Goal: Task Accomplishment & Management: Manage account settings

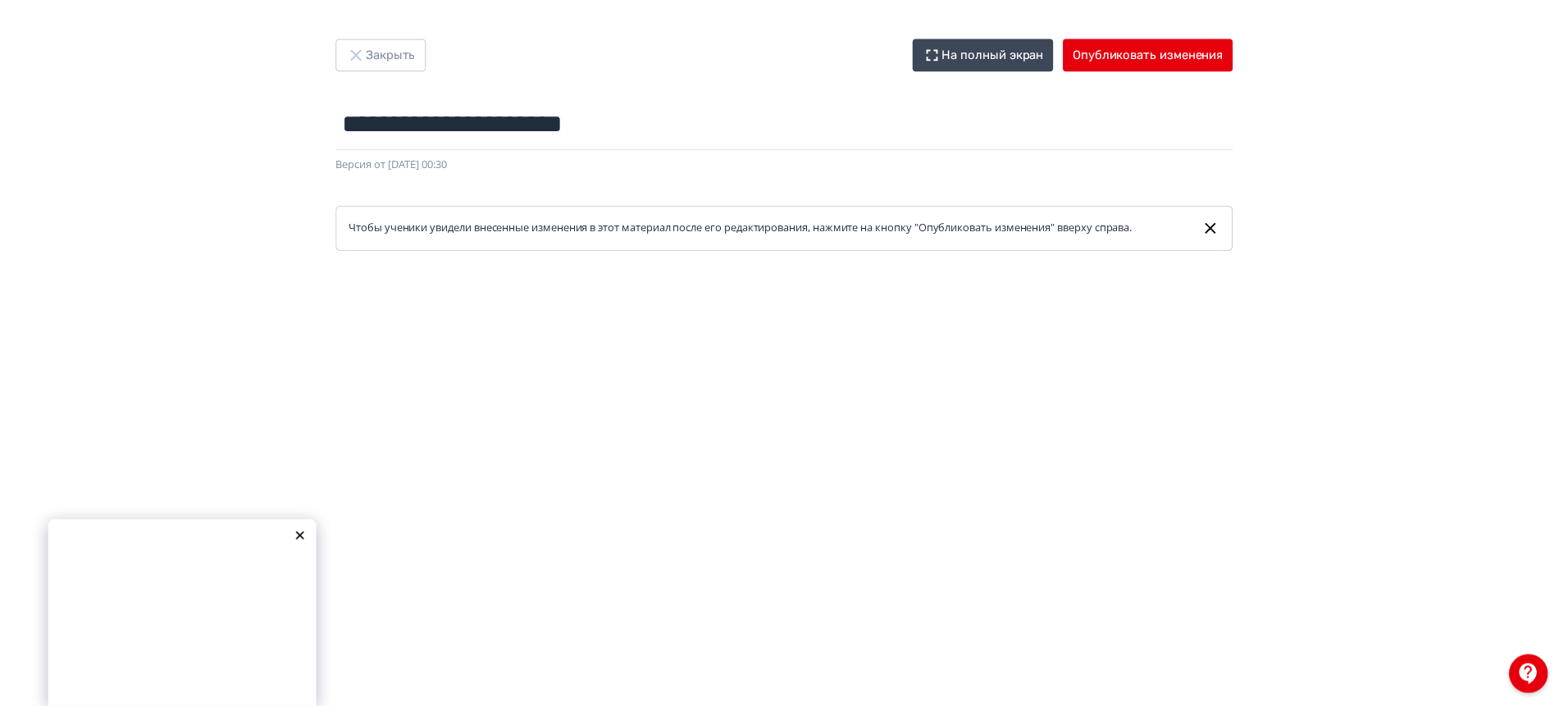
scroll to position [318, 0]
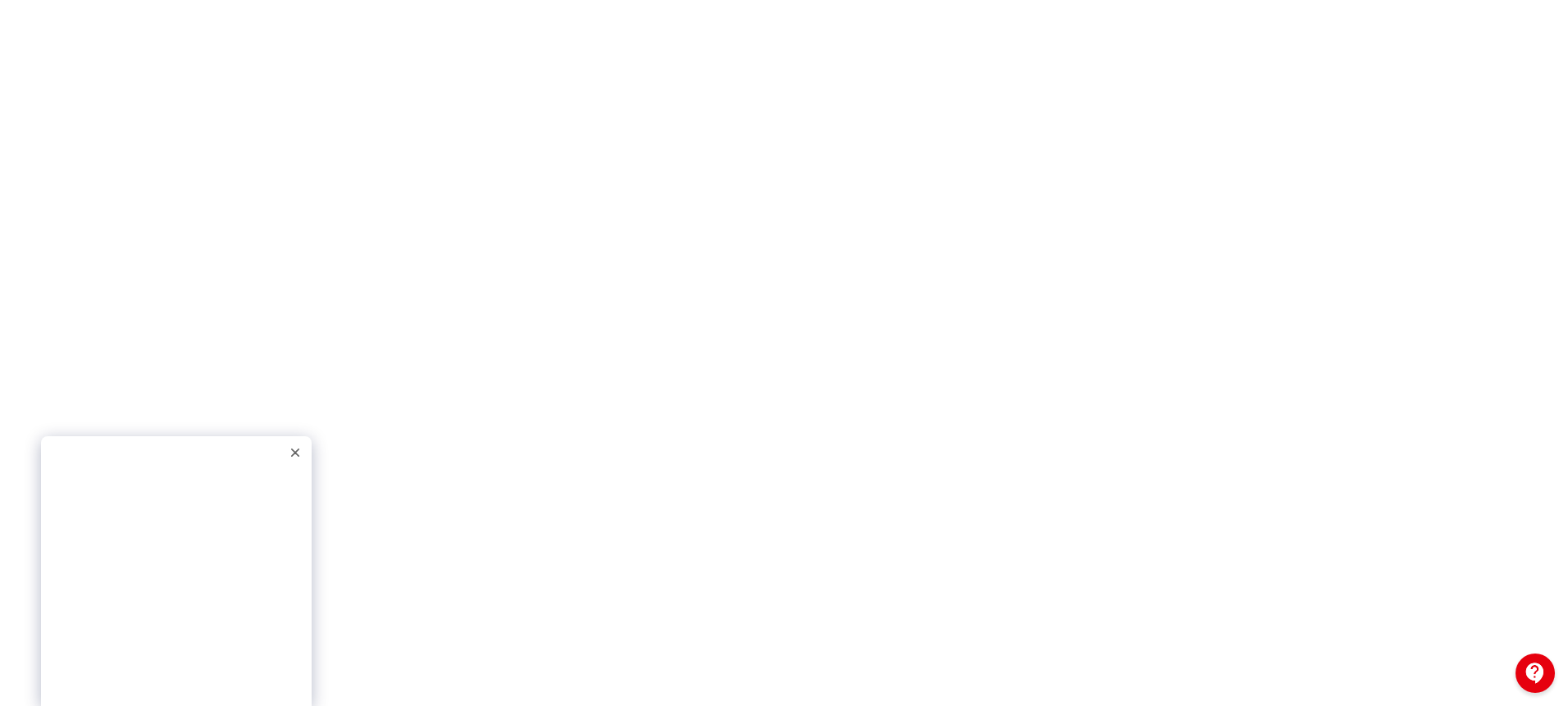
click at [293, 448] on icon at bounding box center [295, 452] width 8 height 8
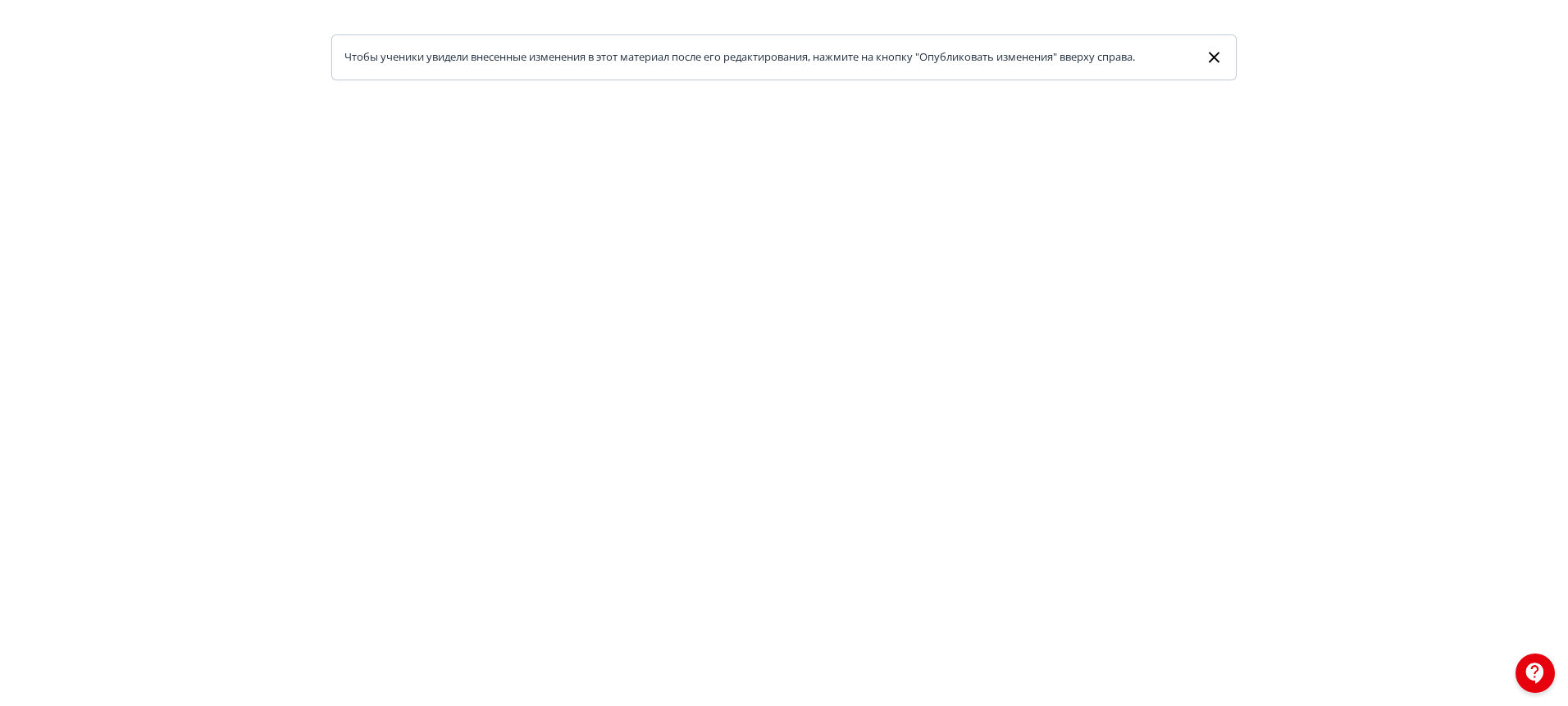
scroll to position [0, 0]
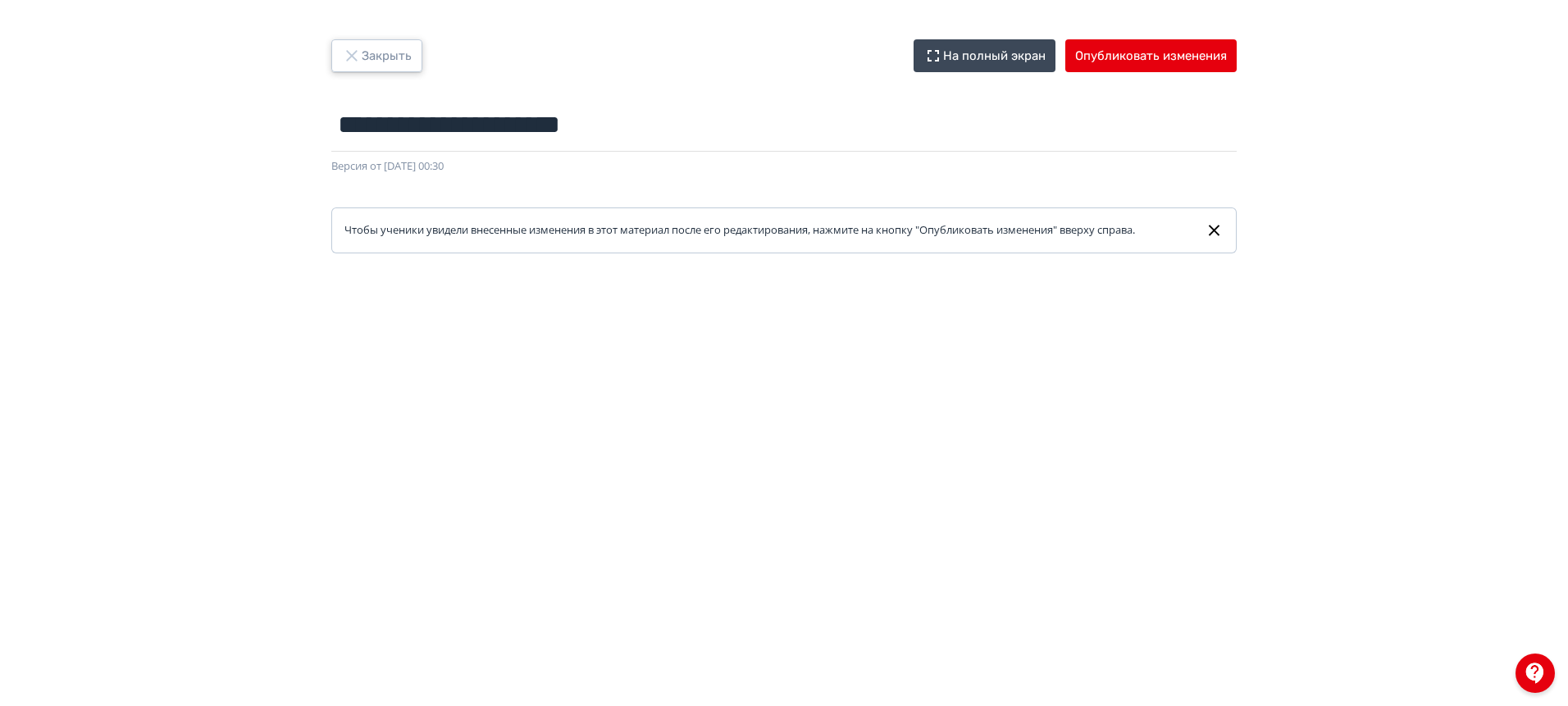
click at [387, 64] on button "Закрыть" at bounding box center [377, 55] width 91 height 33
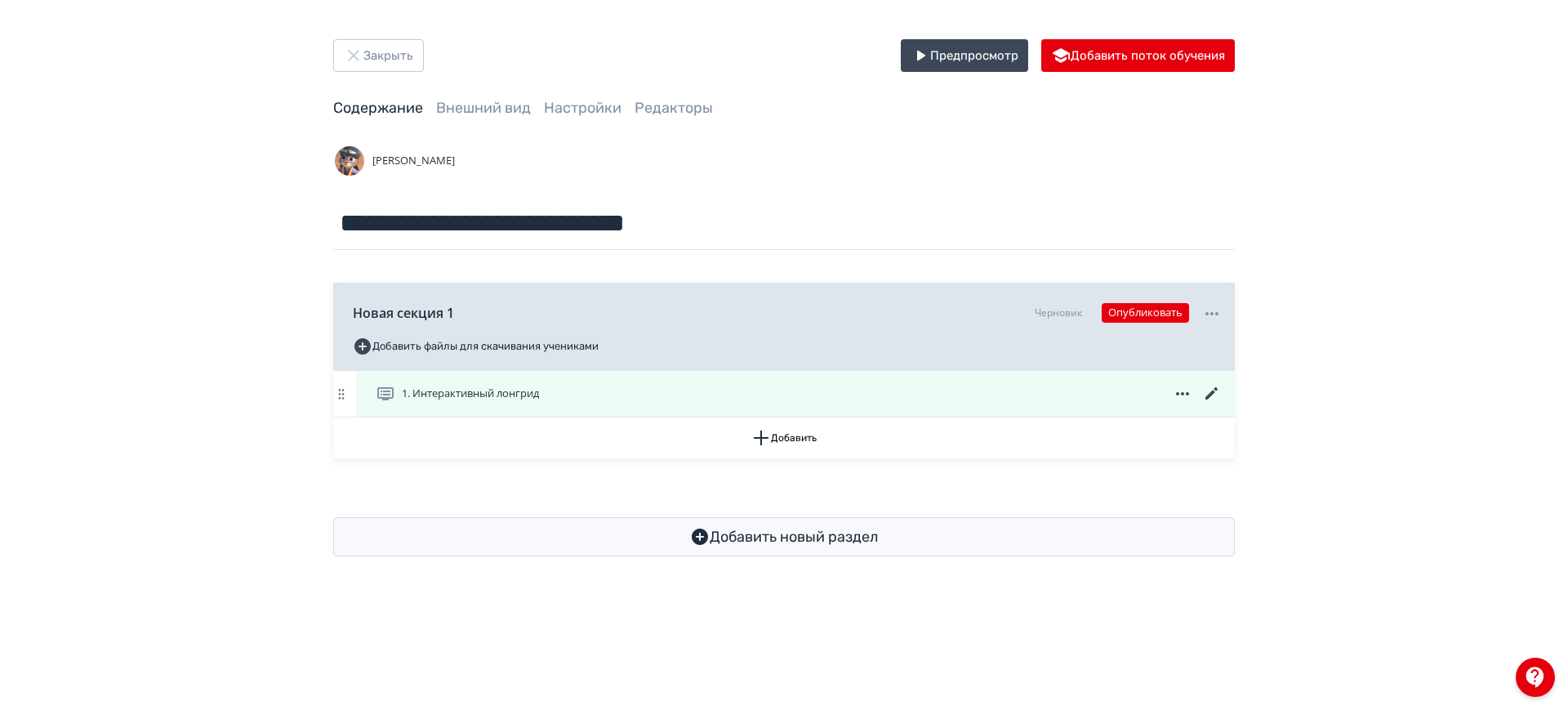
click at [1208, 392] on icon at bounding box center [1211, 393] width 19 height 19
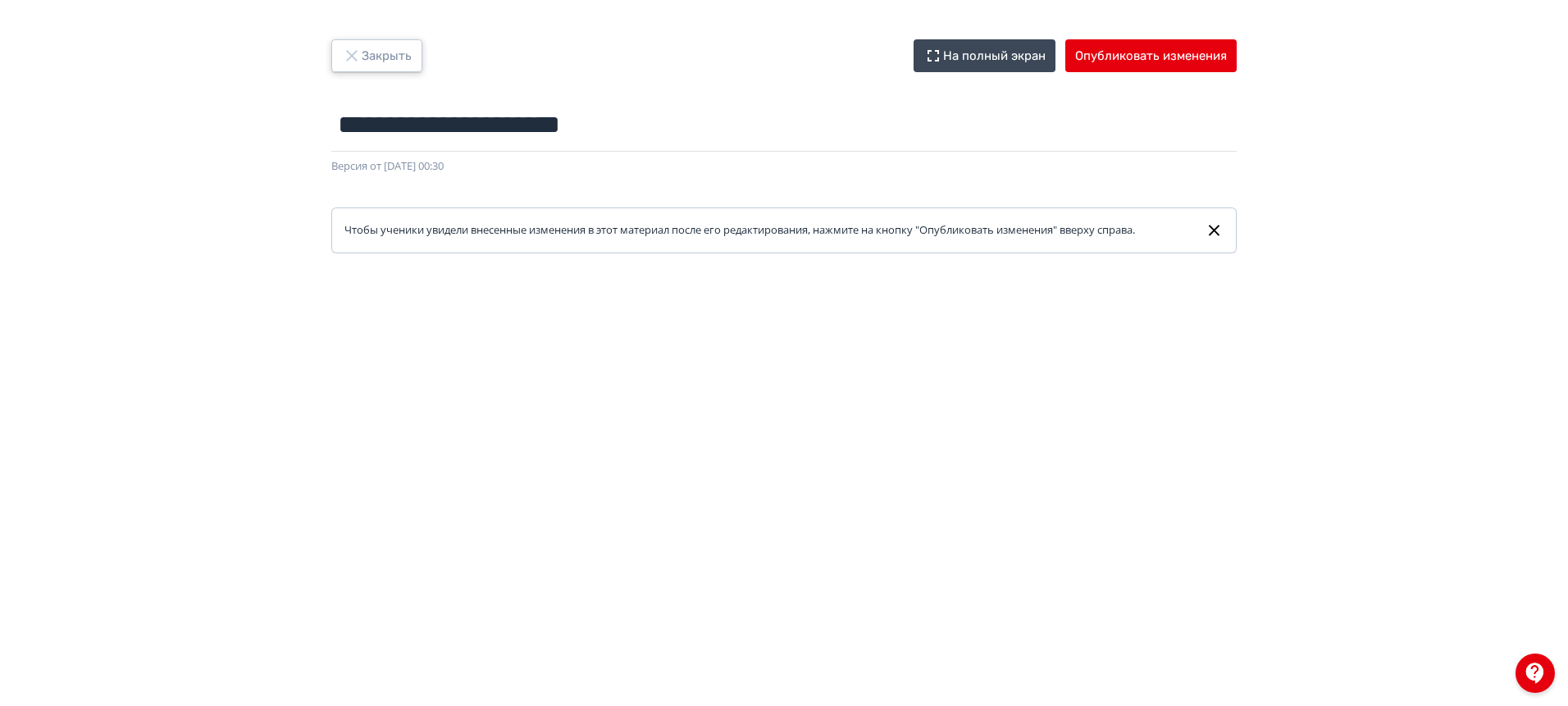
click at [366, 48] on button "Закрыть" at bounding box center [377, 55] width 91 height 33
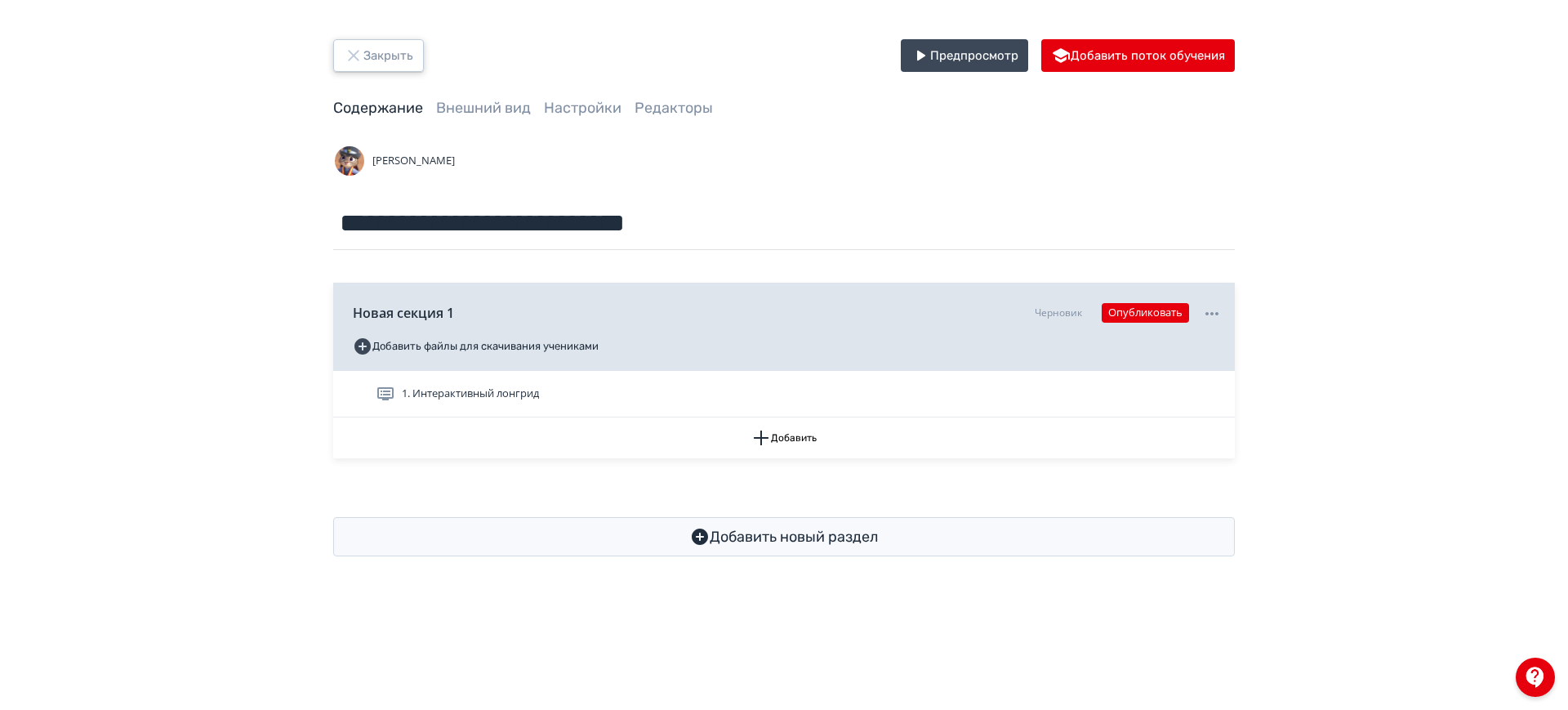
click at [404, 57] on button "Закрыть" at bounding box center [379, 55] width 90 height 33
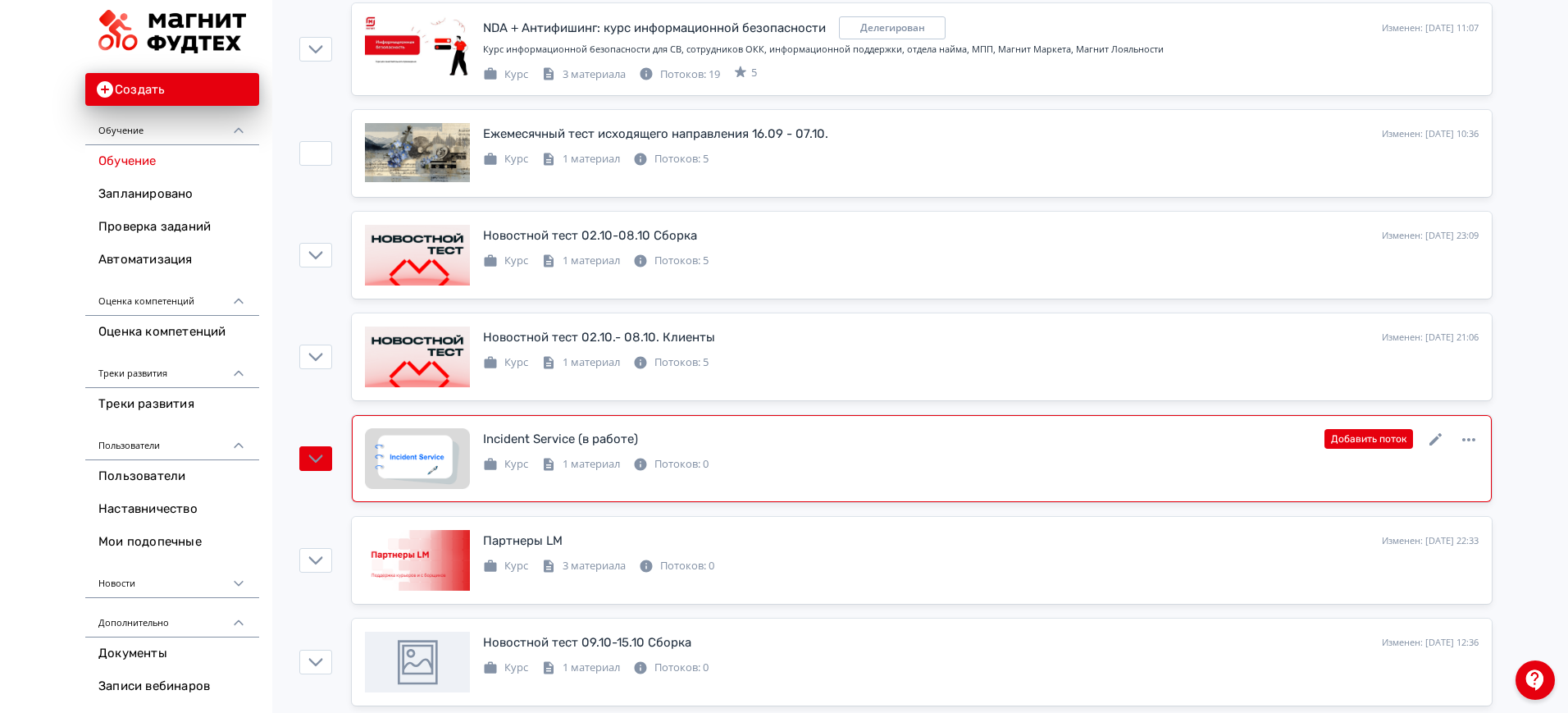
scroll to position [513, 0]
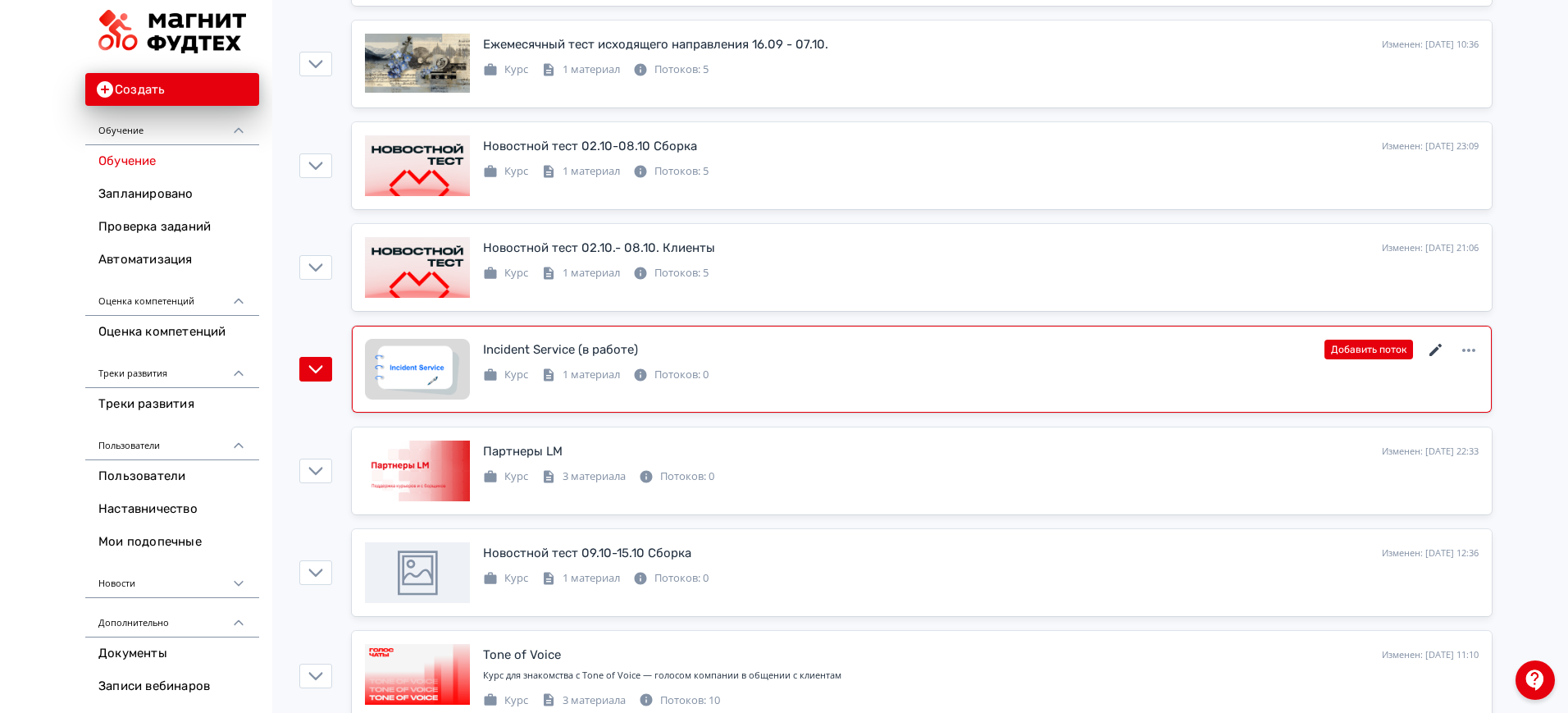
click at [1439, 352] on icon at bounding box center [1435, 349] width 19 height 19
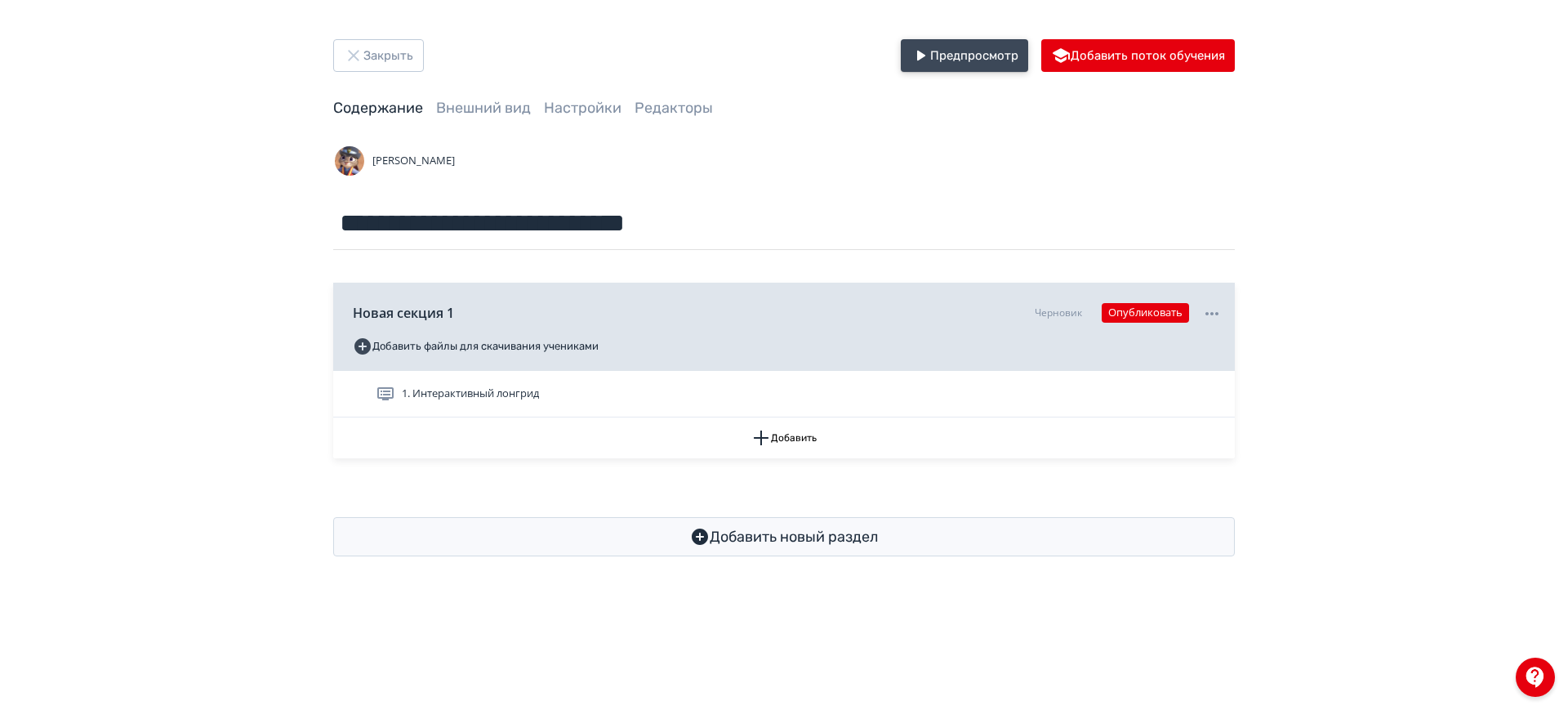
click at [982, 67] on button "Предпросмотр" at bounding box center [964, 55] width 127 height 33
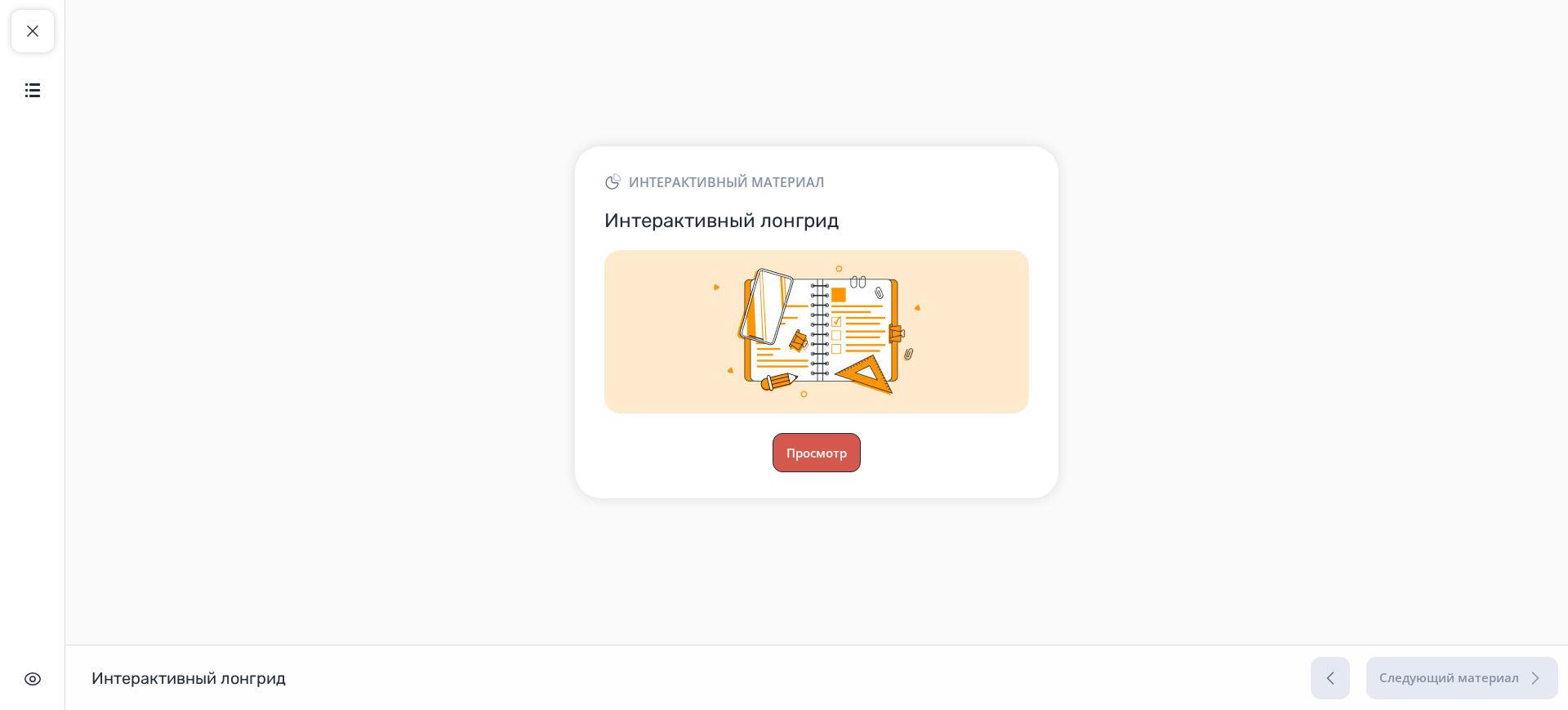
click at [804, 442] on button "Просмотр" at bounding box center [816, 452] width 88 height 39
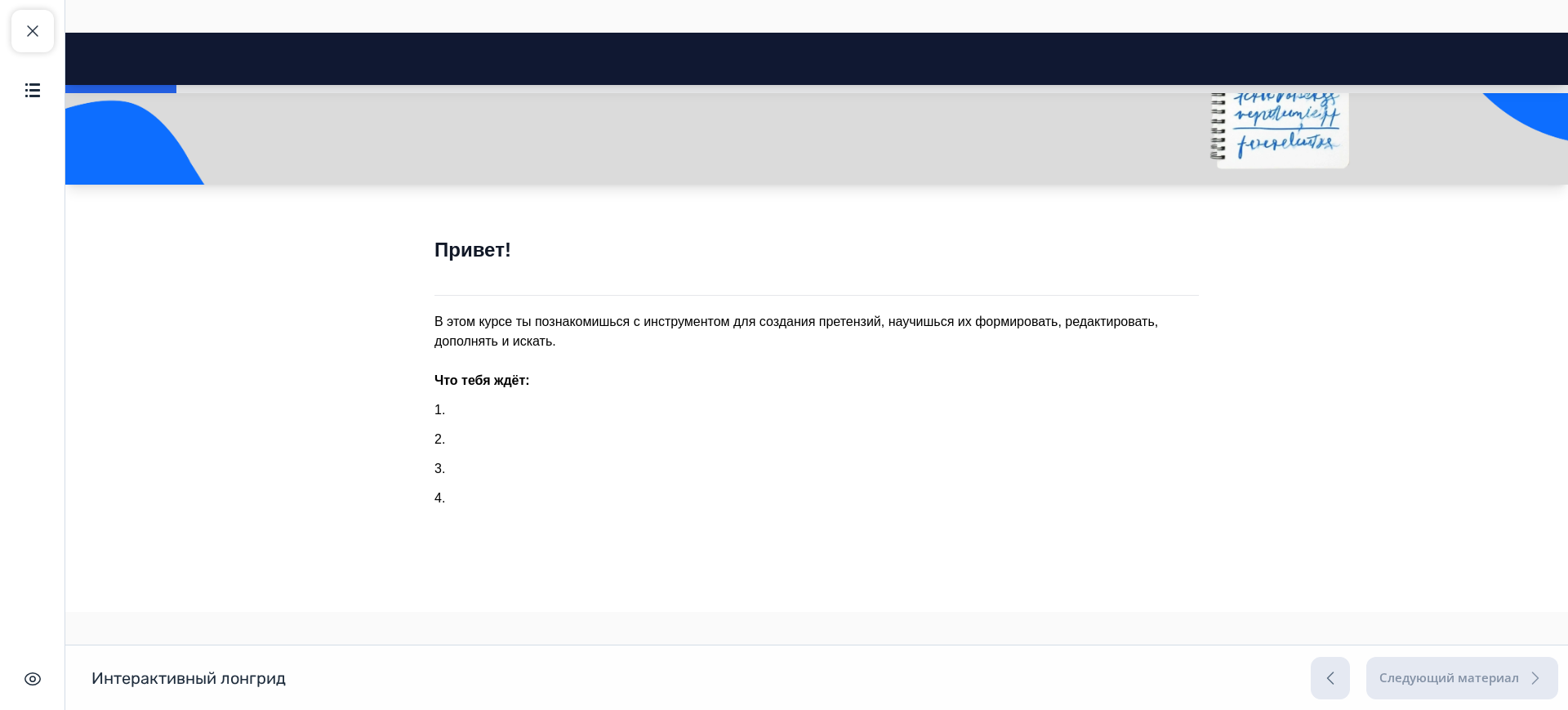
scroll to position [258, 0]
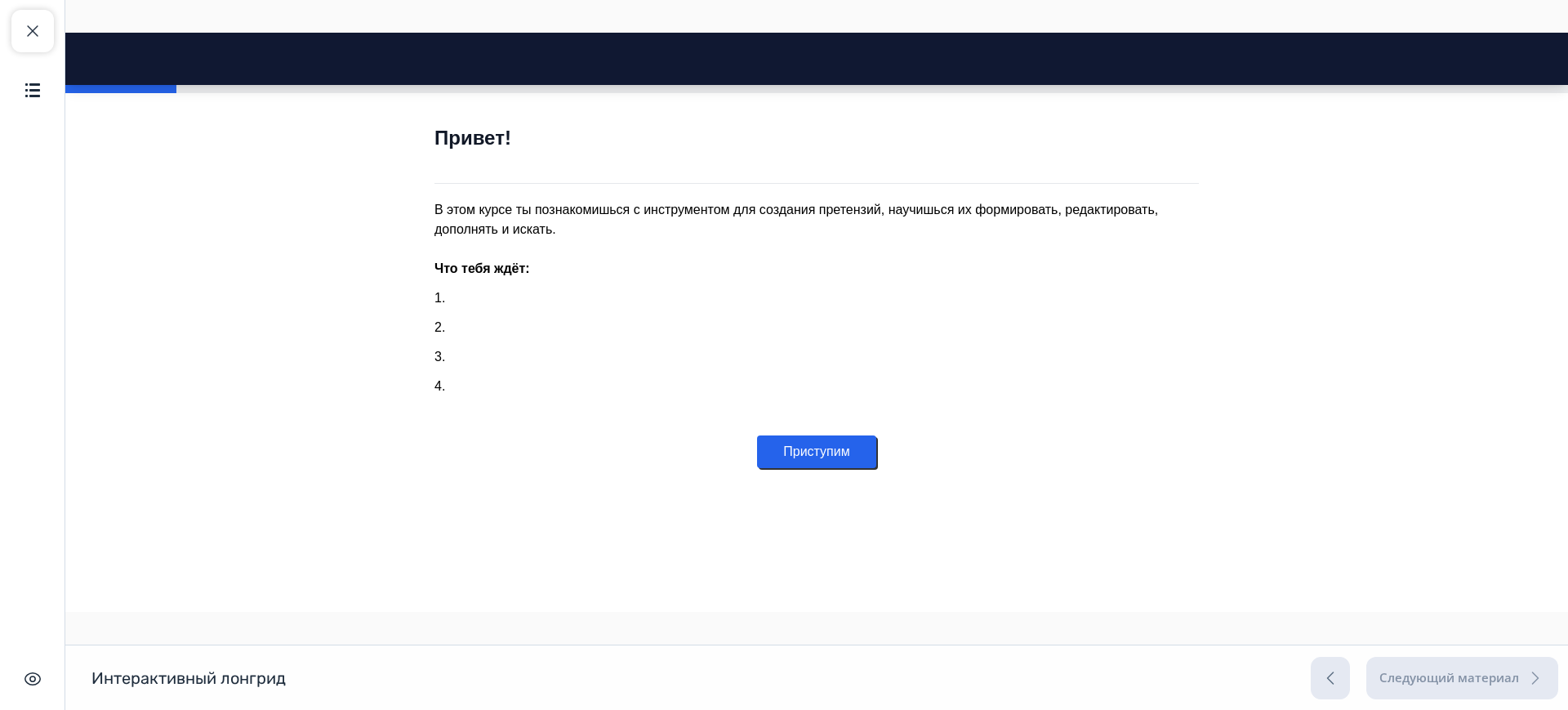
click at [837, 442] on button "Приступим" at bounding box center [817, 452] width 119 height 33
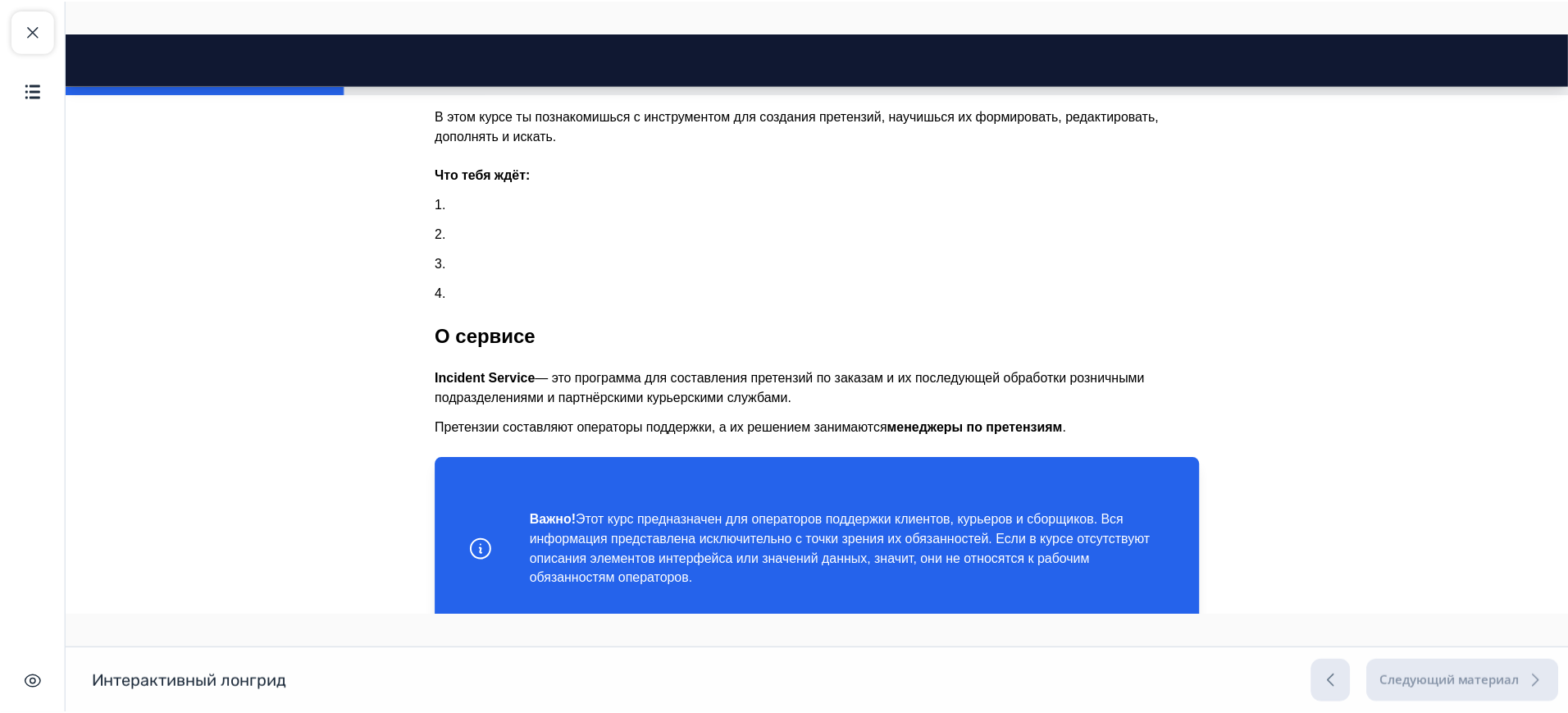
scroll to position [367, 0]
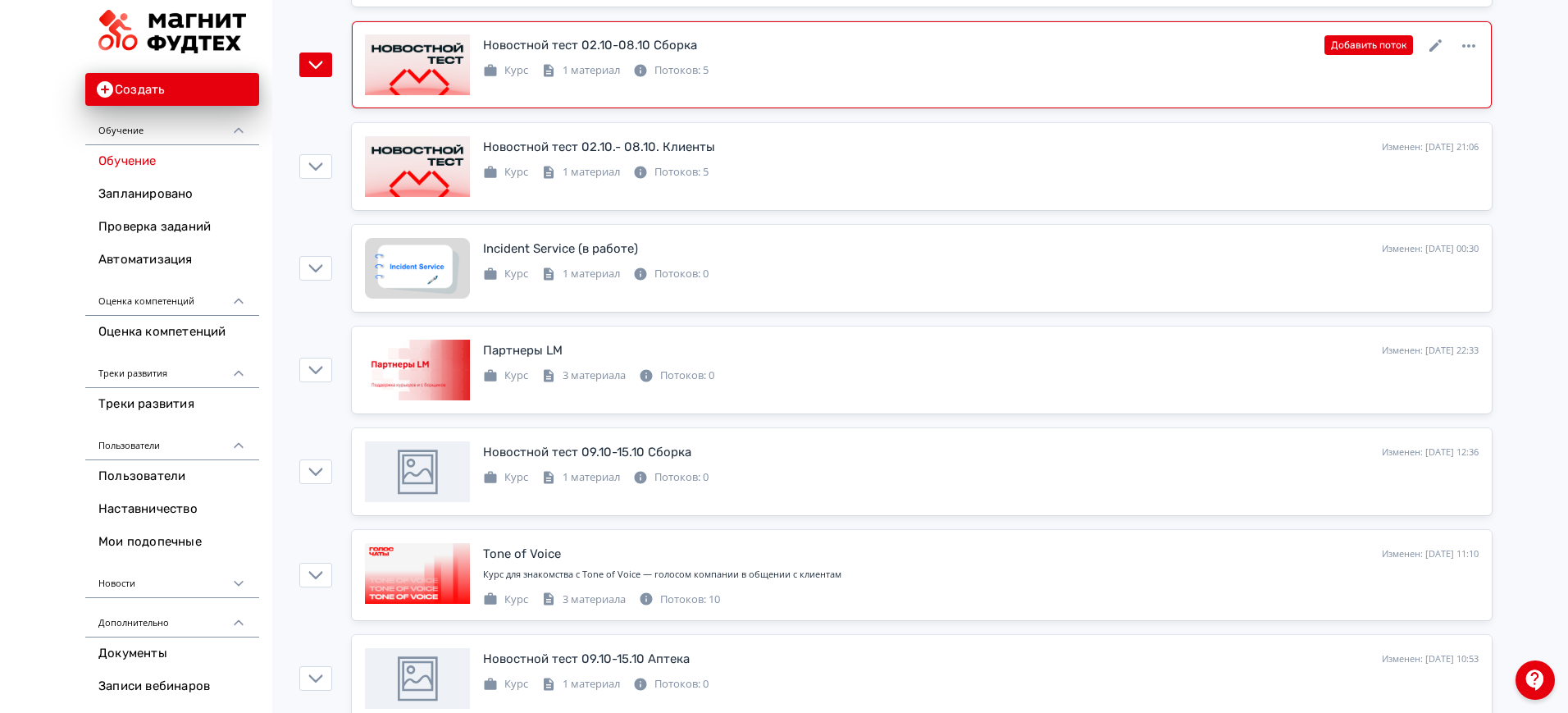
scroll to position [718, 0]
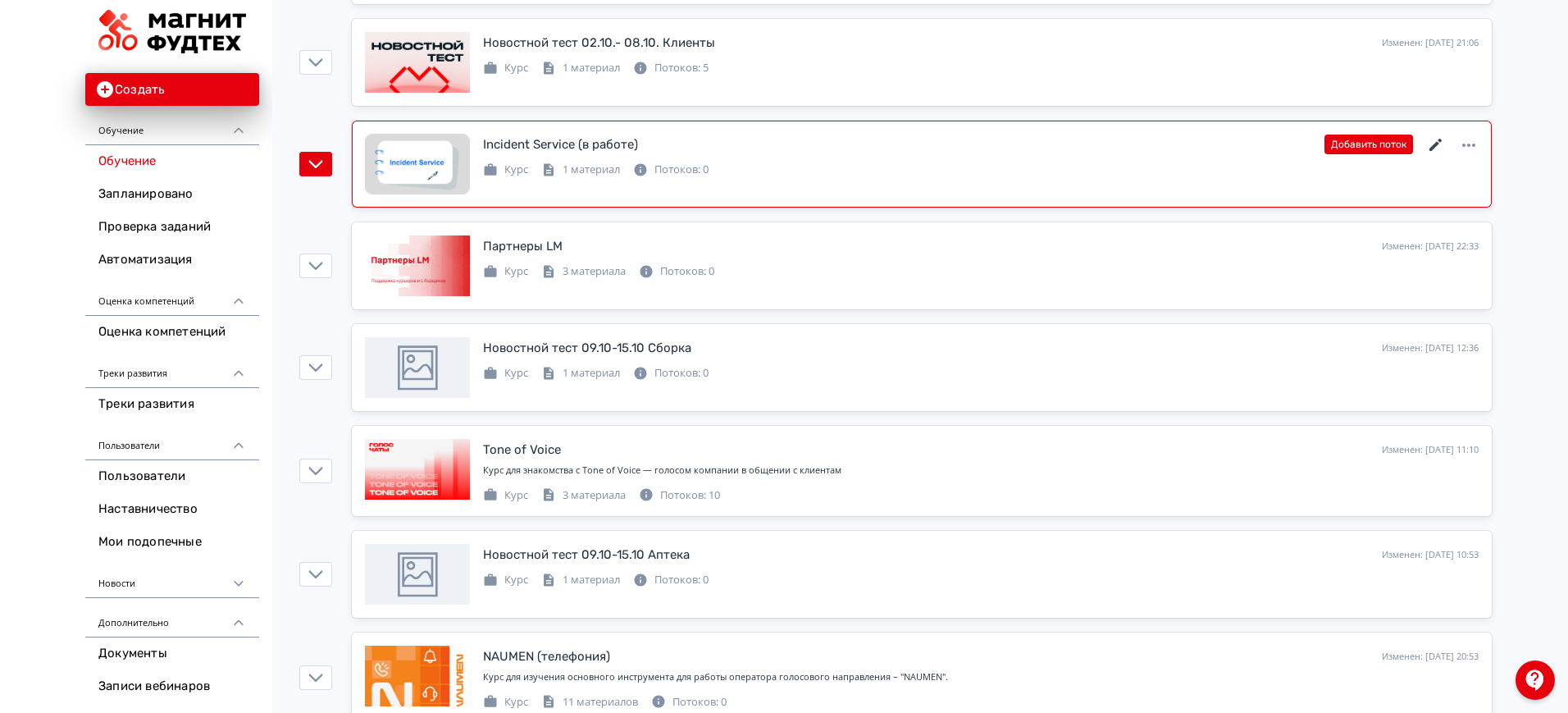
click at [1440, 145] on icon at bounding box center [1435, 144] width 19 height 19
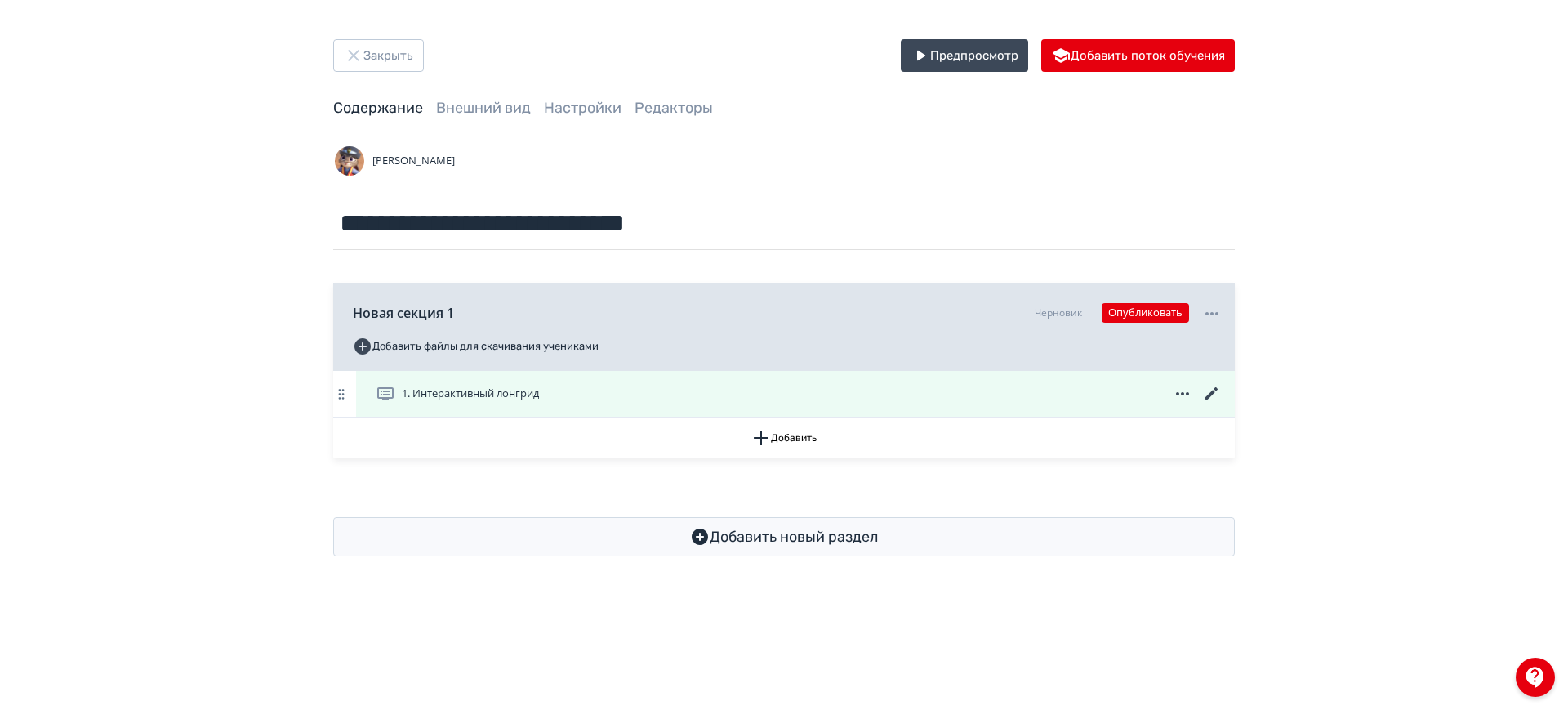
click at [1213, 390] on icon at bounding box center [1211, 393] width 13 height 13
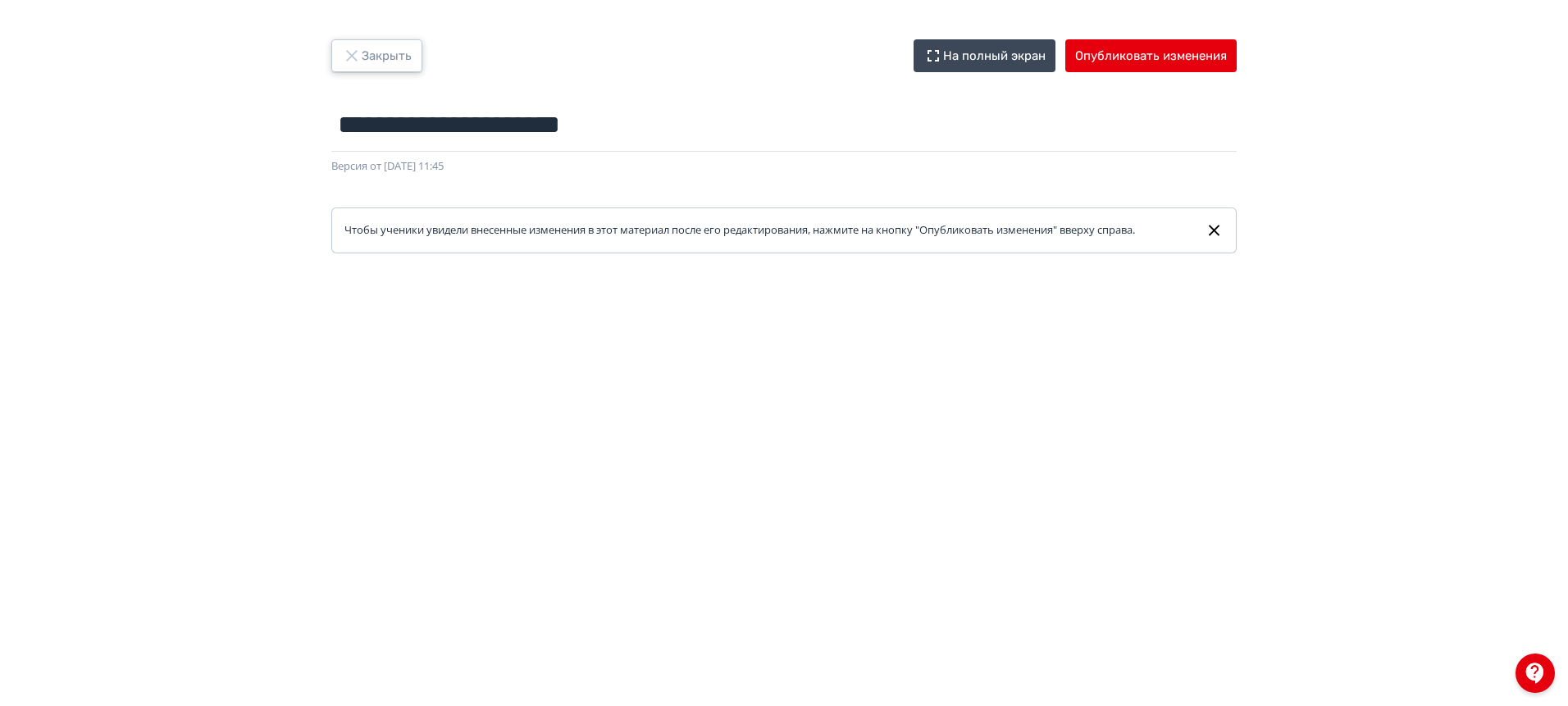
click at [388, 65] on button "Закрыть" at bounding box center [377, 55] width 91 height 33
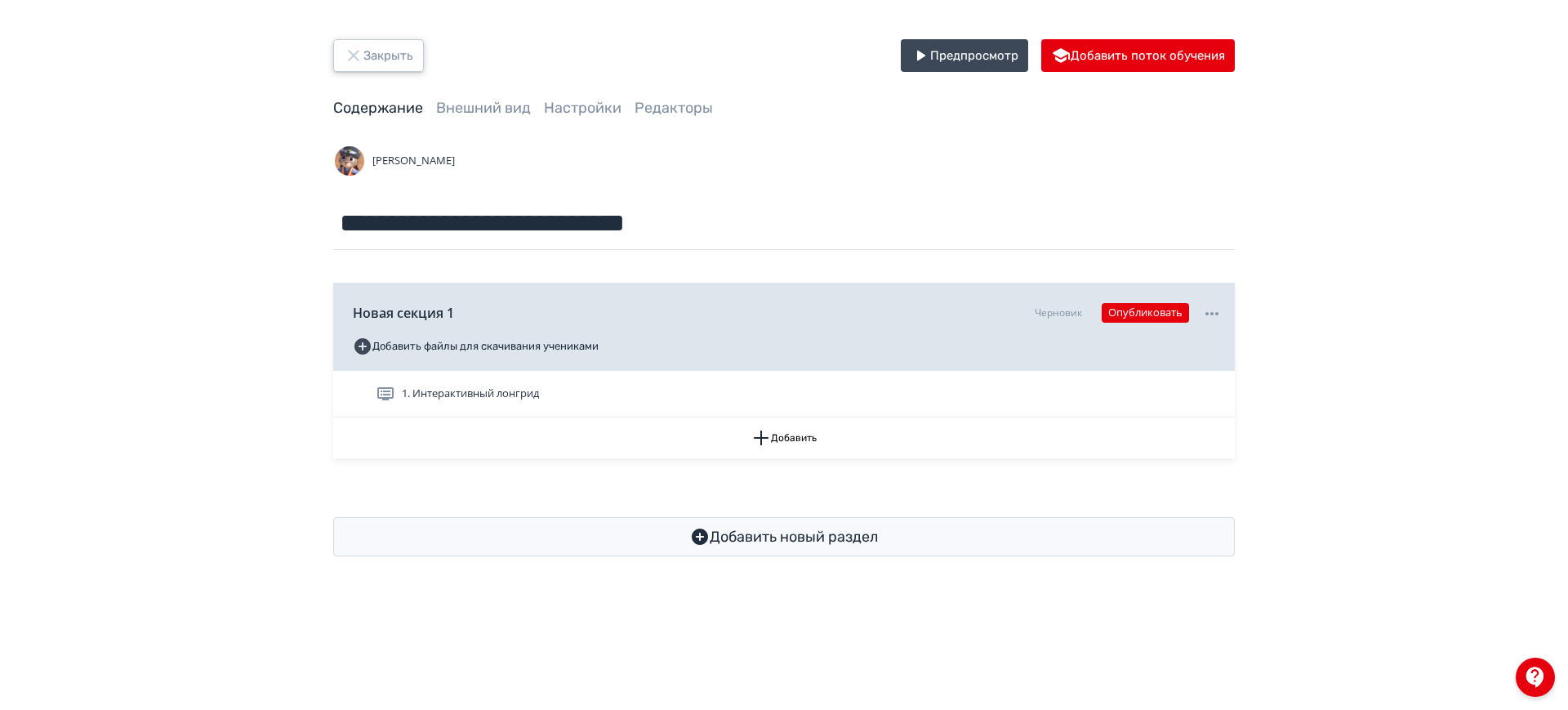
click at [384, 58] on button "Закрыть" at bounding box center [379, 55] width 90 height 33
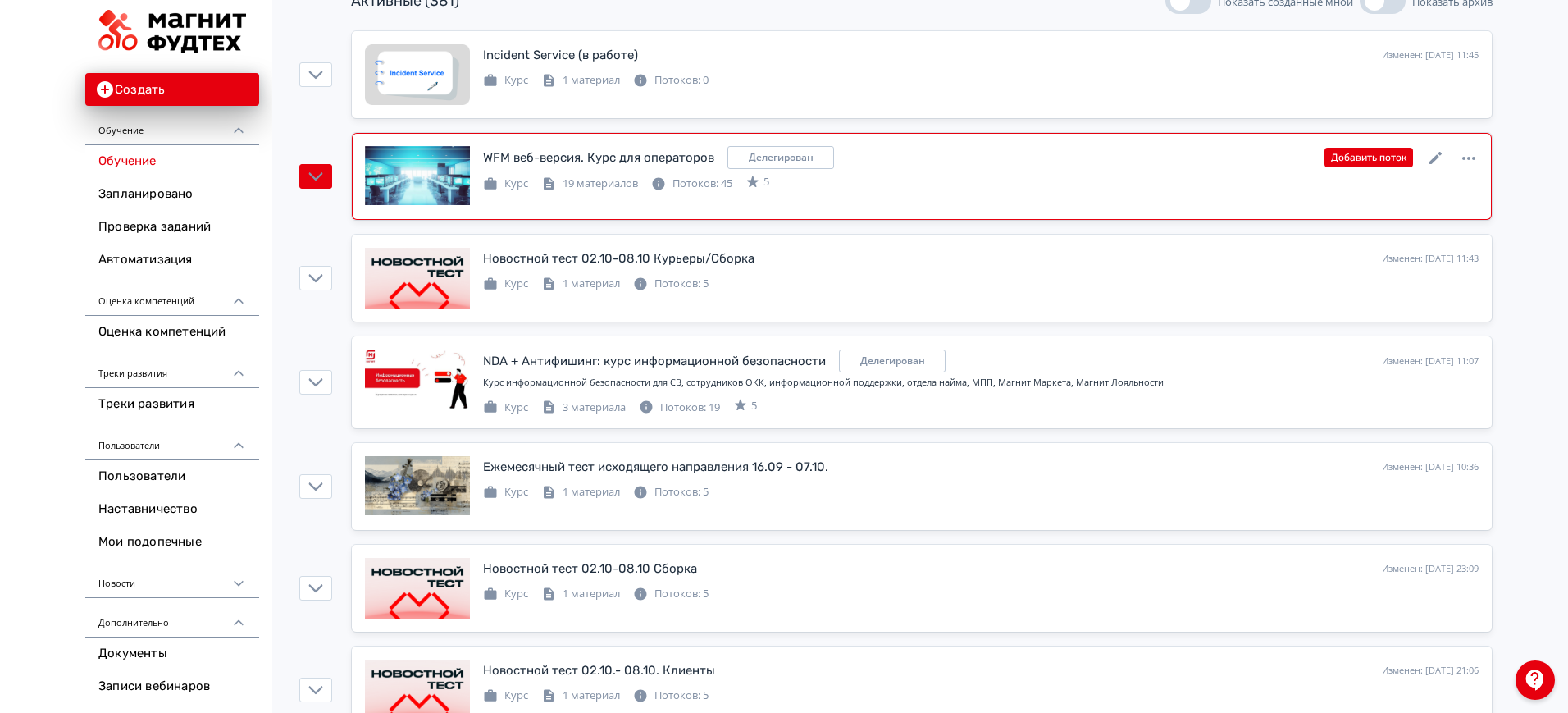
scroll to position [205, 0]
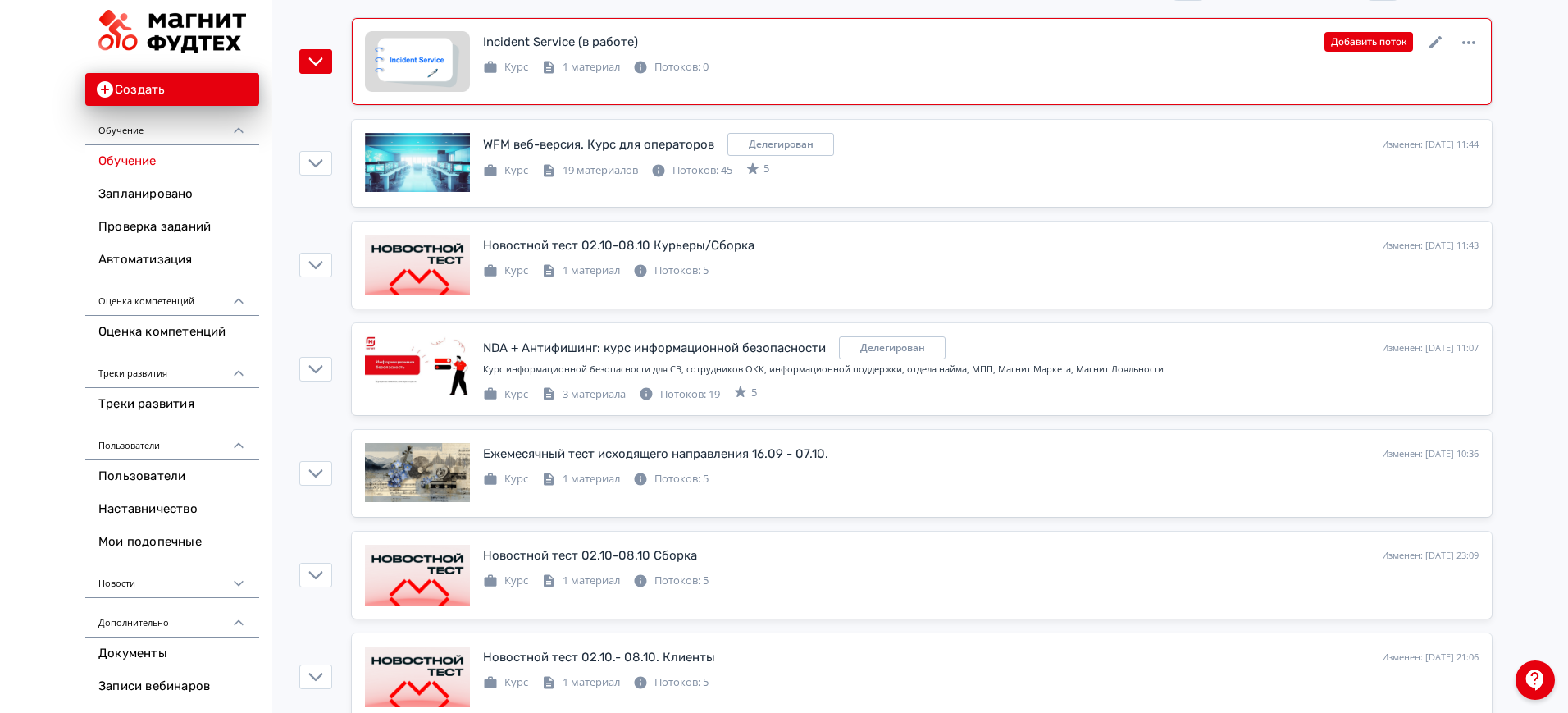
click at [844, 89] on div "Incident Service (в работе) Изменен: [DATE] 11:45 Добавить поток Курс 1 материа…" at bounding box center [922, 61] width 1114 height 60
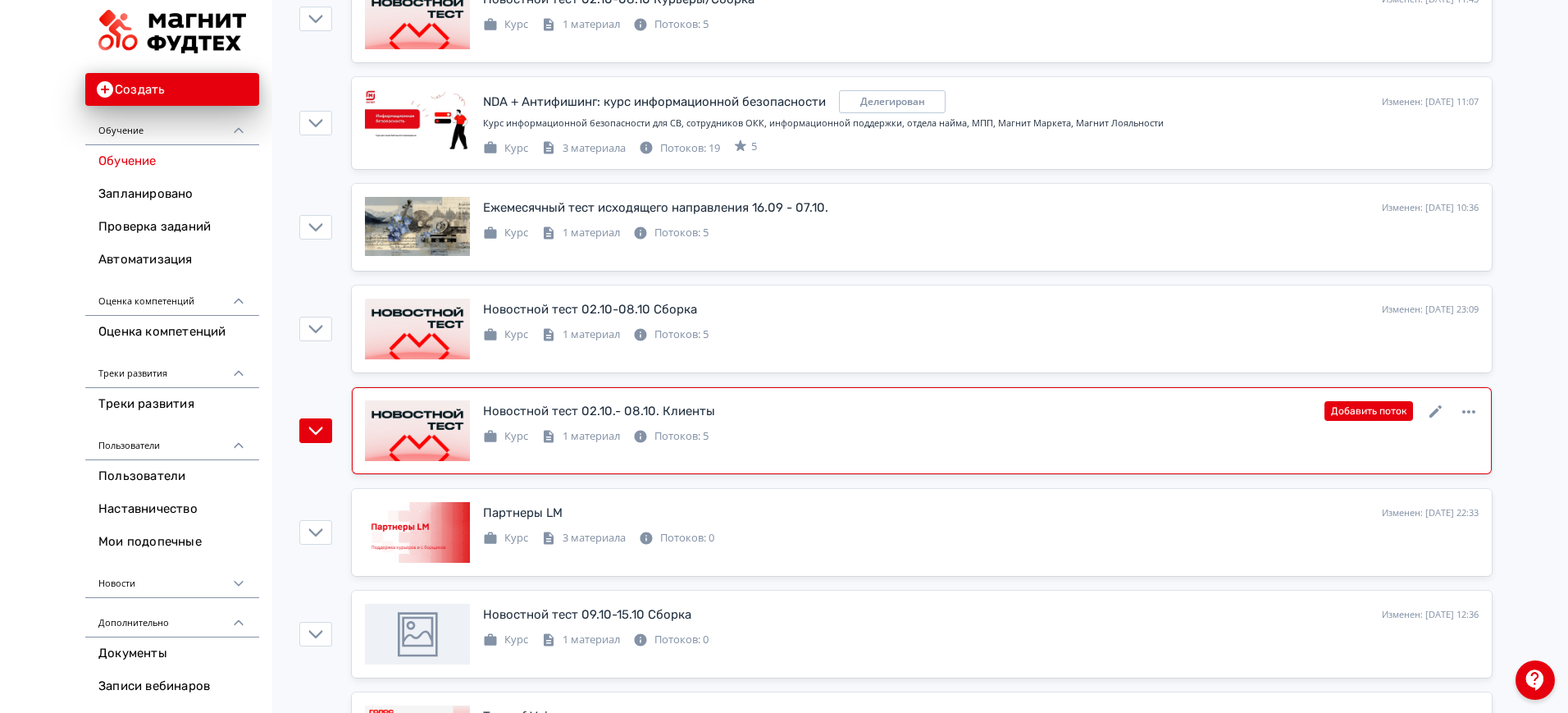
scroll to position [923, 0]
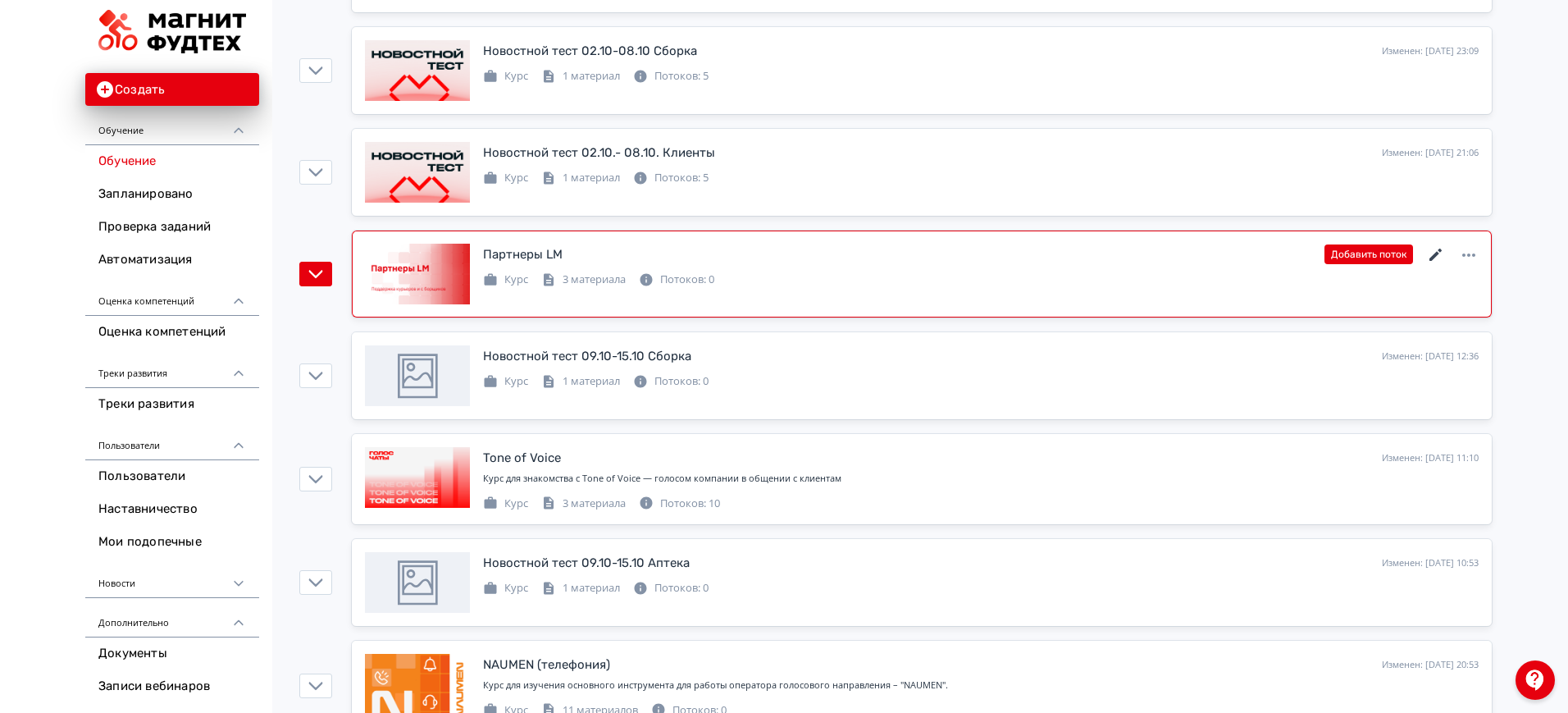
click at [1427, 254] on icon at bounding box center [1435, 254] width 19 height 19
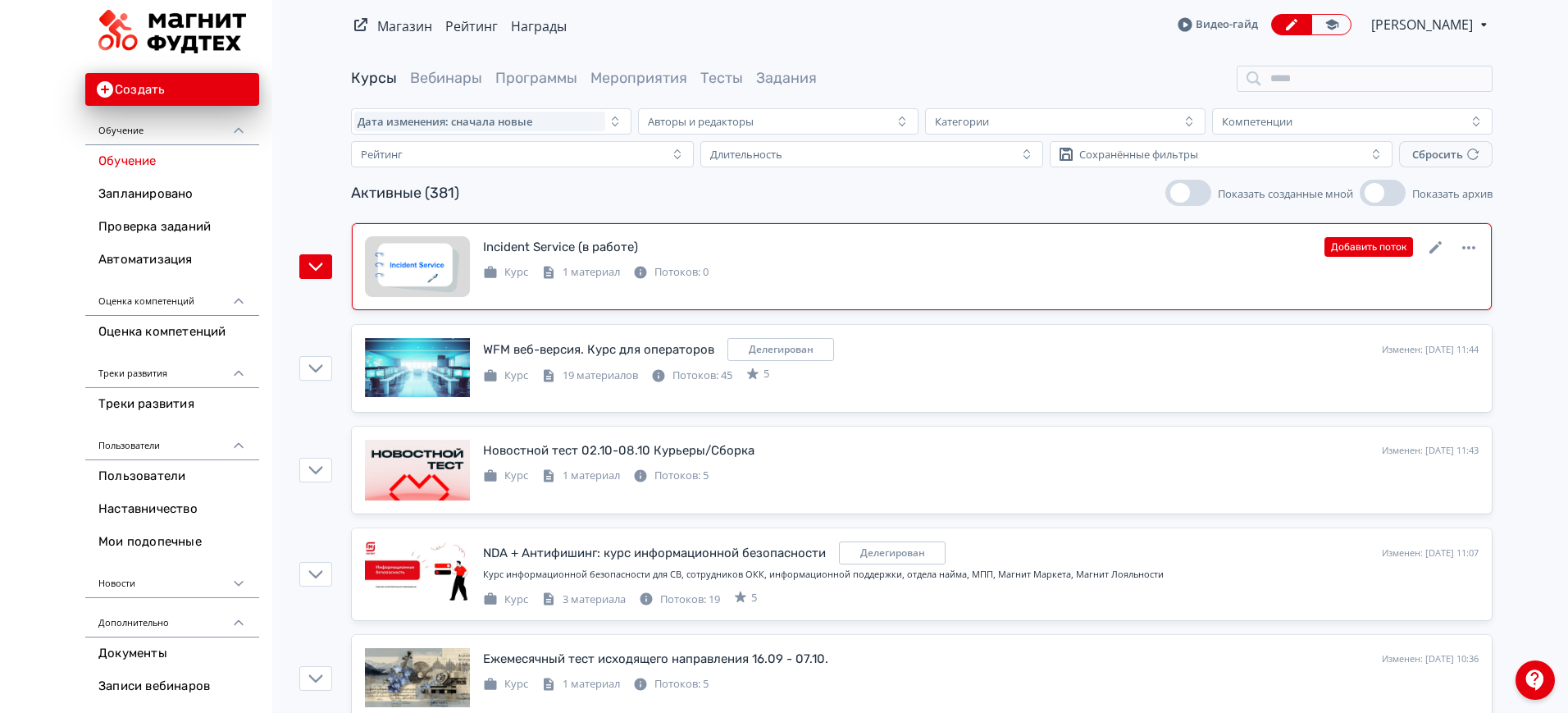
click at [813, 257] on div "Incident Service (в работе) Изменен: [DATE] 11:45 Добавить поток" at bounding box center [980, 246] width 996 height 21
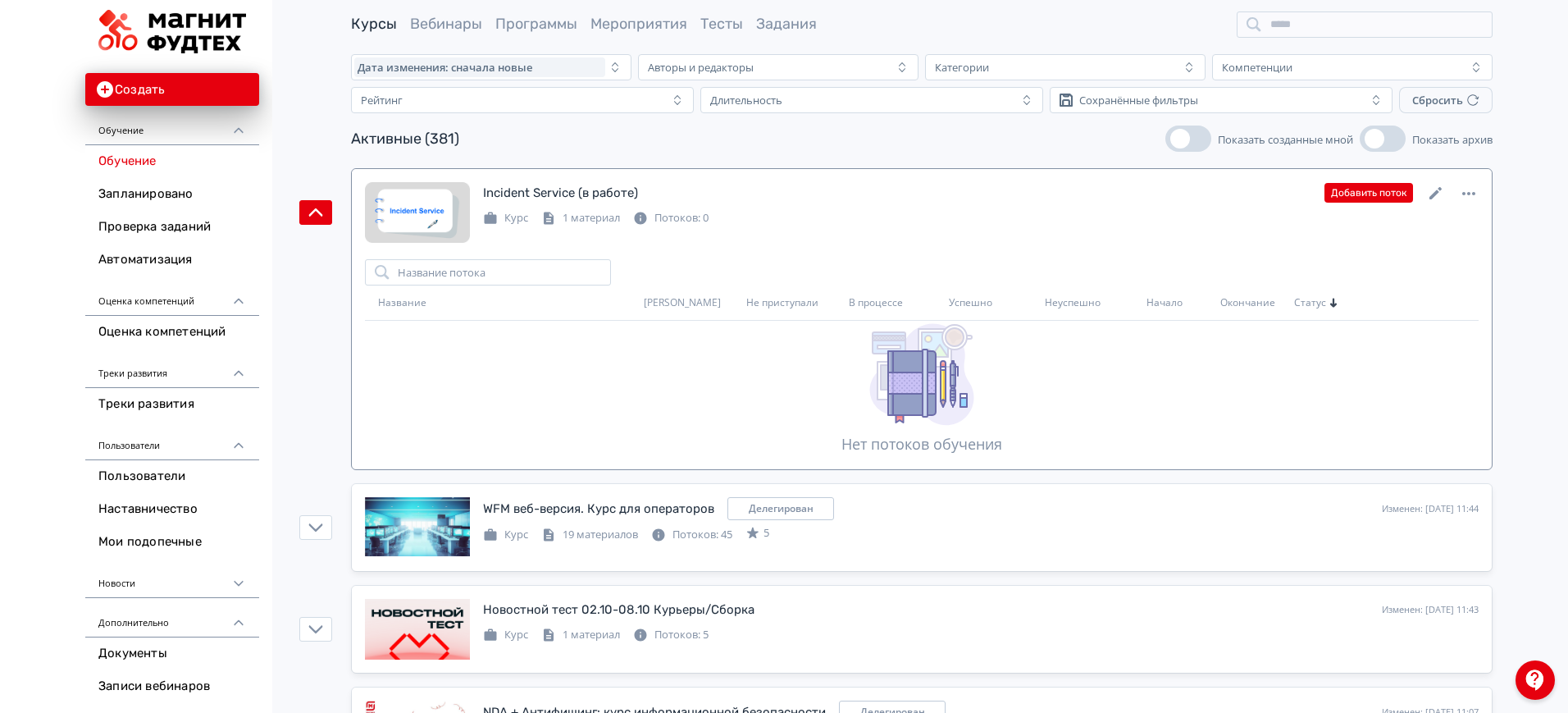
scroll to position [102, 0]
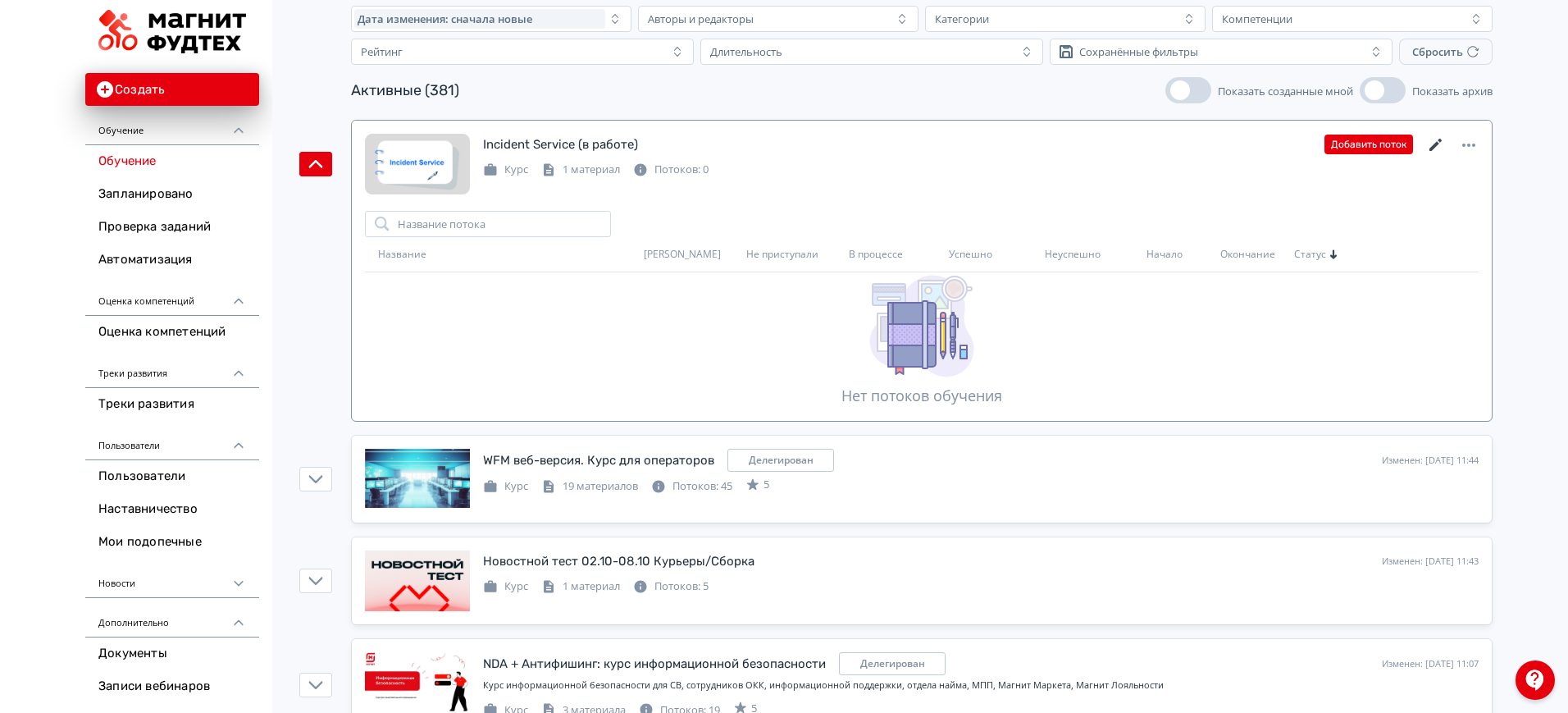
click at [1439, 149] on icon at bounding box center [1435, 144] width 19 height 19
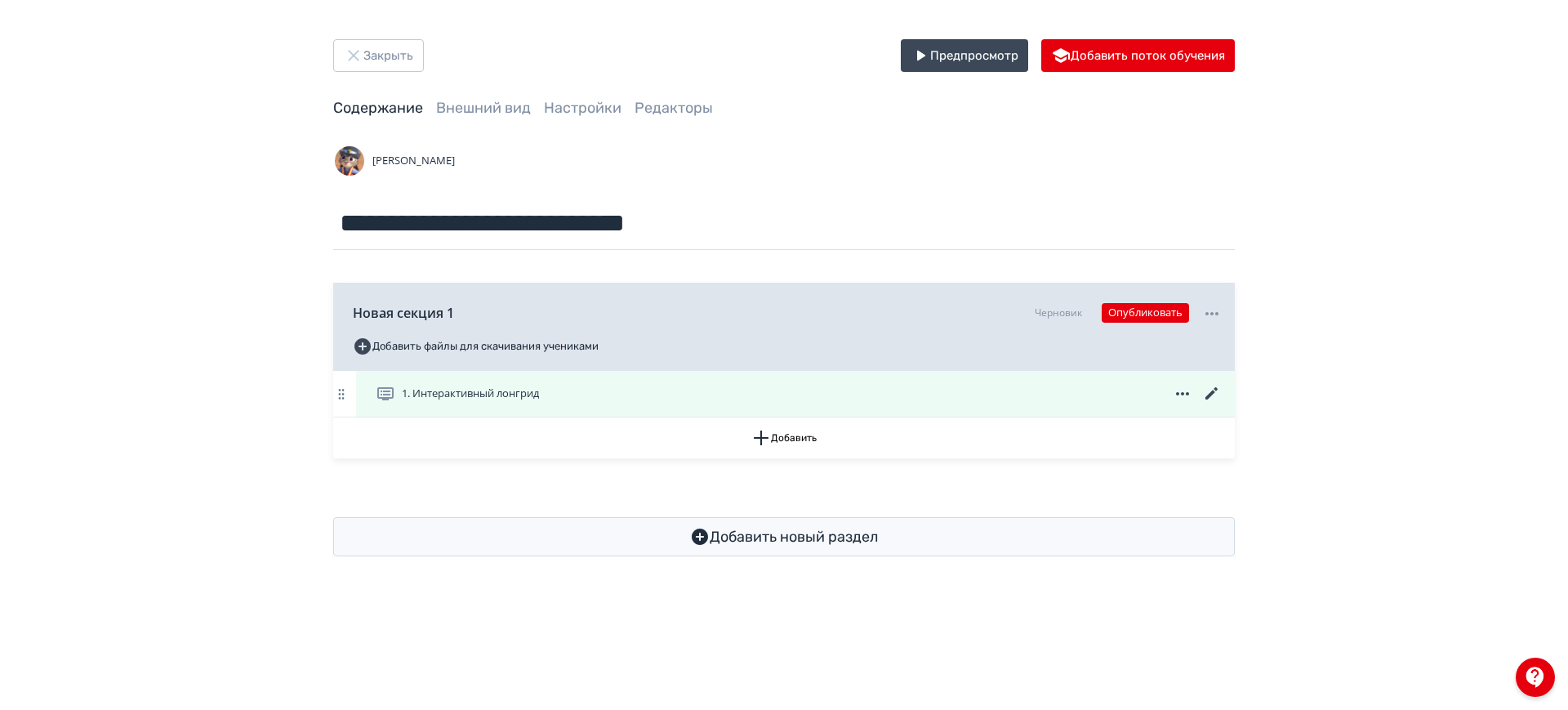
click at [1210, 395] on icon at bounding box center [1211, 393] width 13 height 13
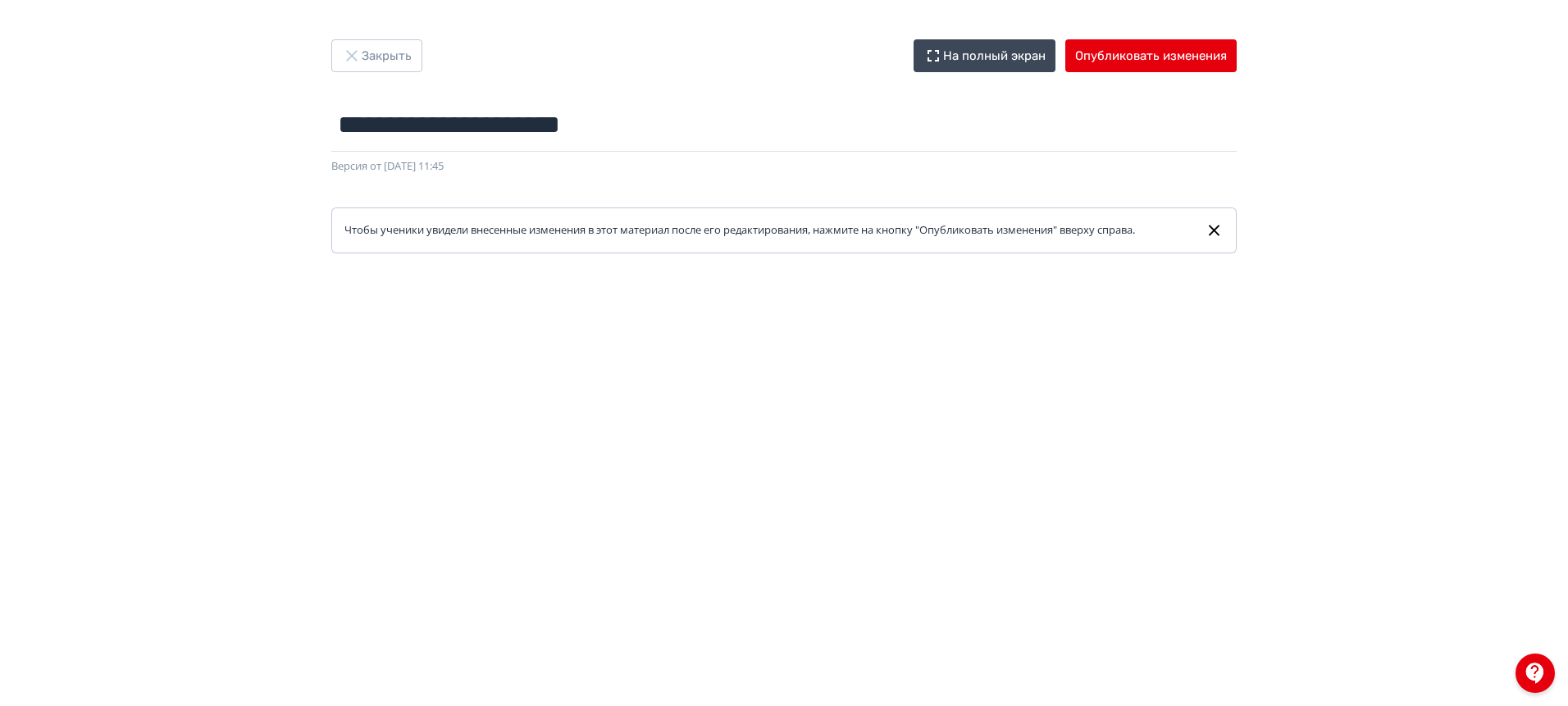
click at [562, 222] on div "Чтобы ученики увидели внесенные изменения в этот материал после его редактирова…" at bounding box center [745, 231] width 803 height 17
click at [386, 59] on button "Закрыть" at bounding box center [377, 55] width 91 height 33
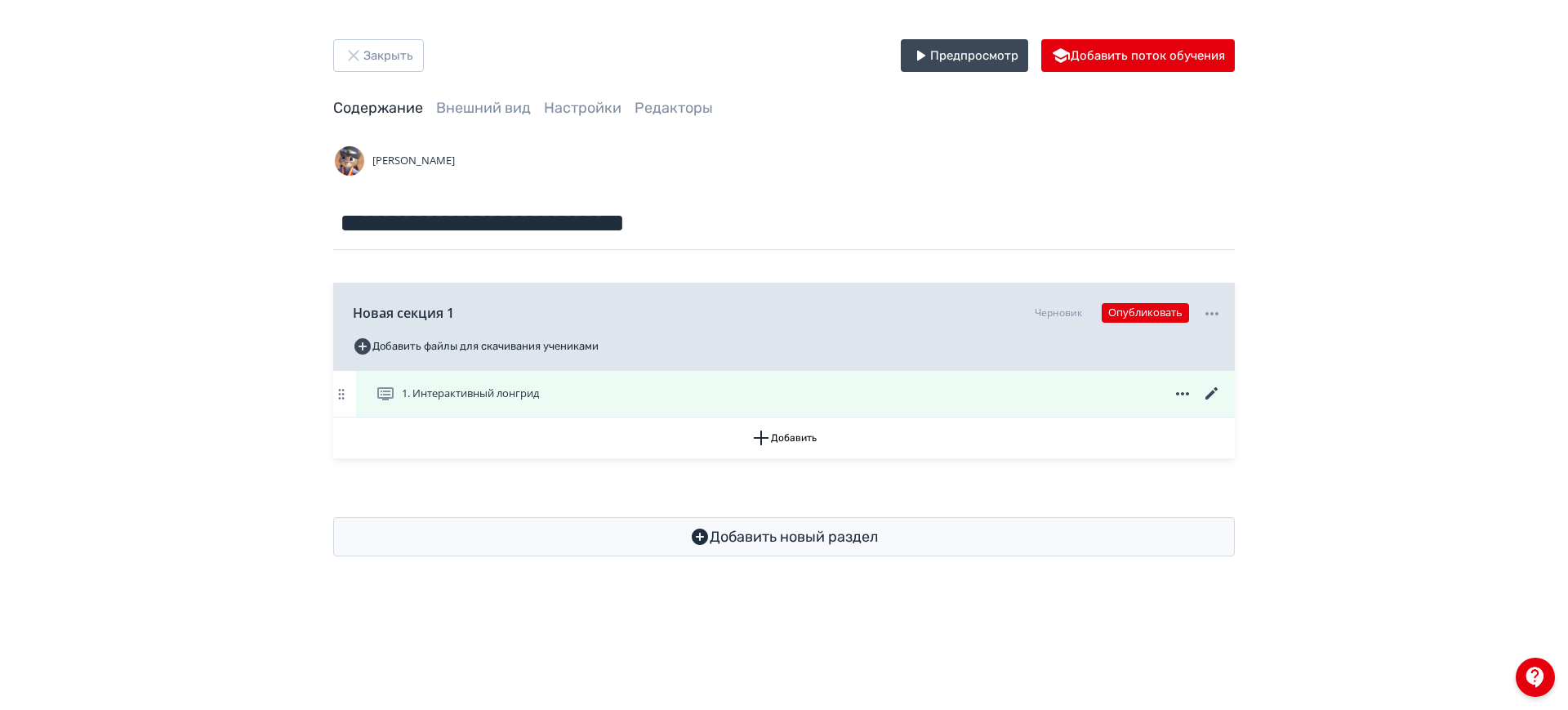
click at [410, 396] on span "1. Интерактивный лонгрид" at bounding box center [471, 394] width 137 height 17
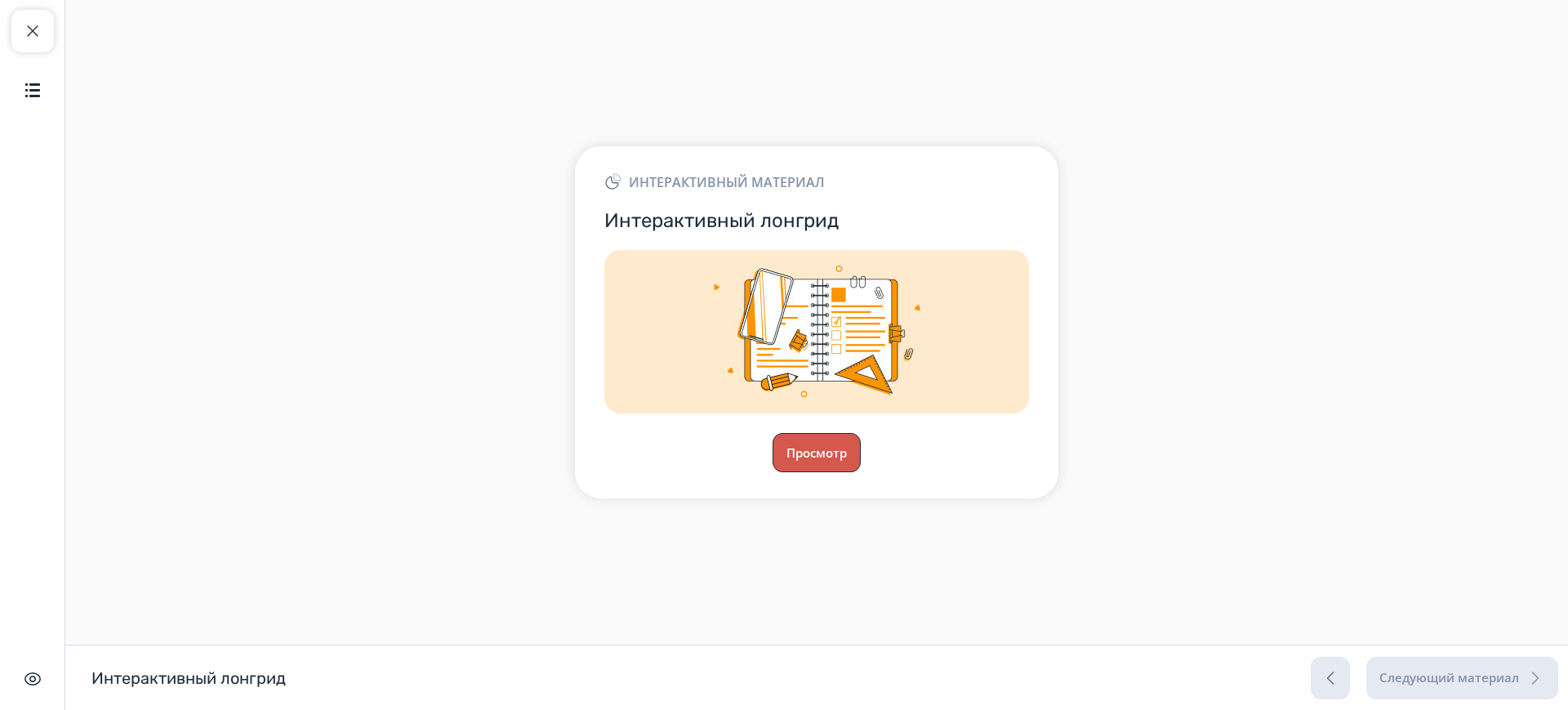
click at [820, 450] on button "Просмотр" at bounding box center [816, 452] width 88 height 39
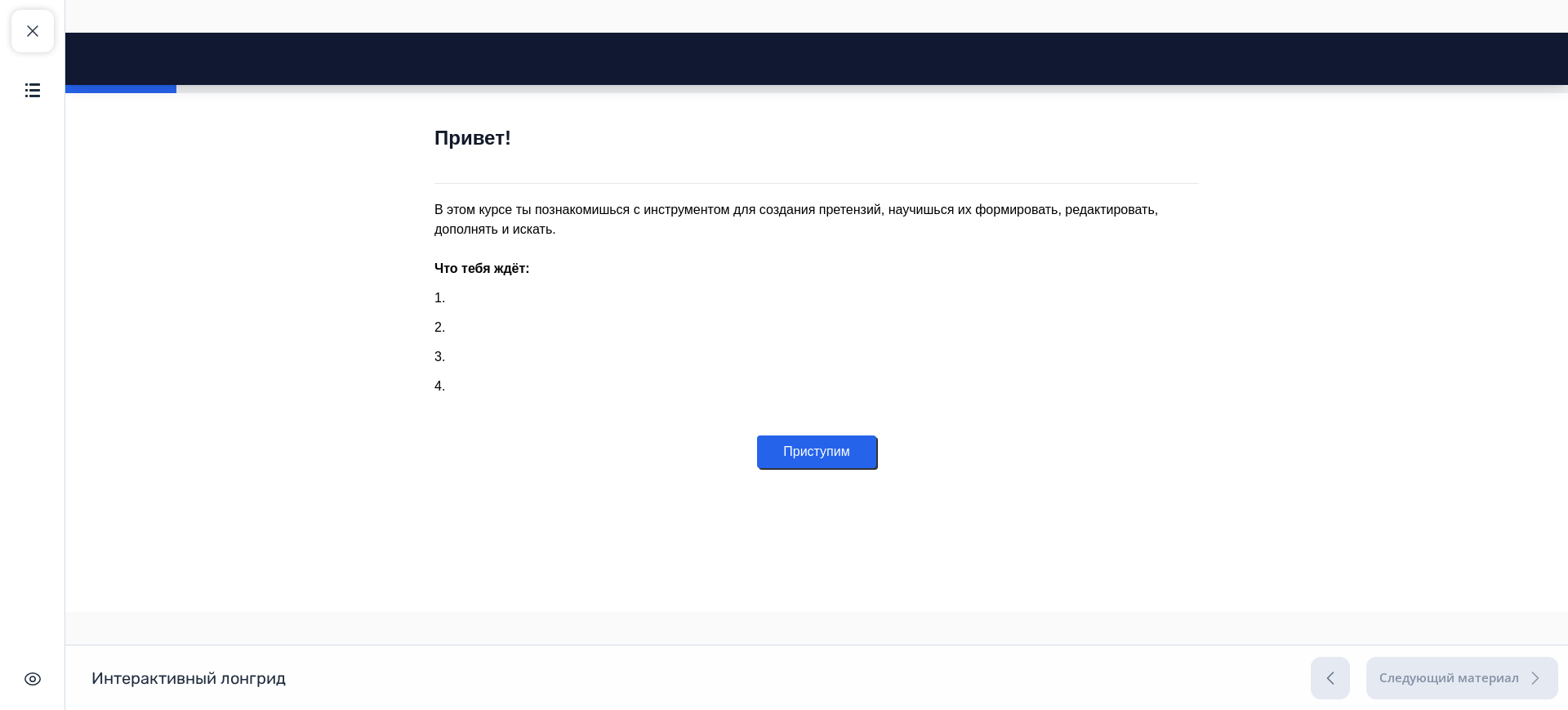
click at [799, 449] on button "Приступим" at bounding box center [817, 452] width 119 height 33
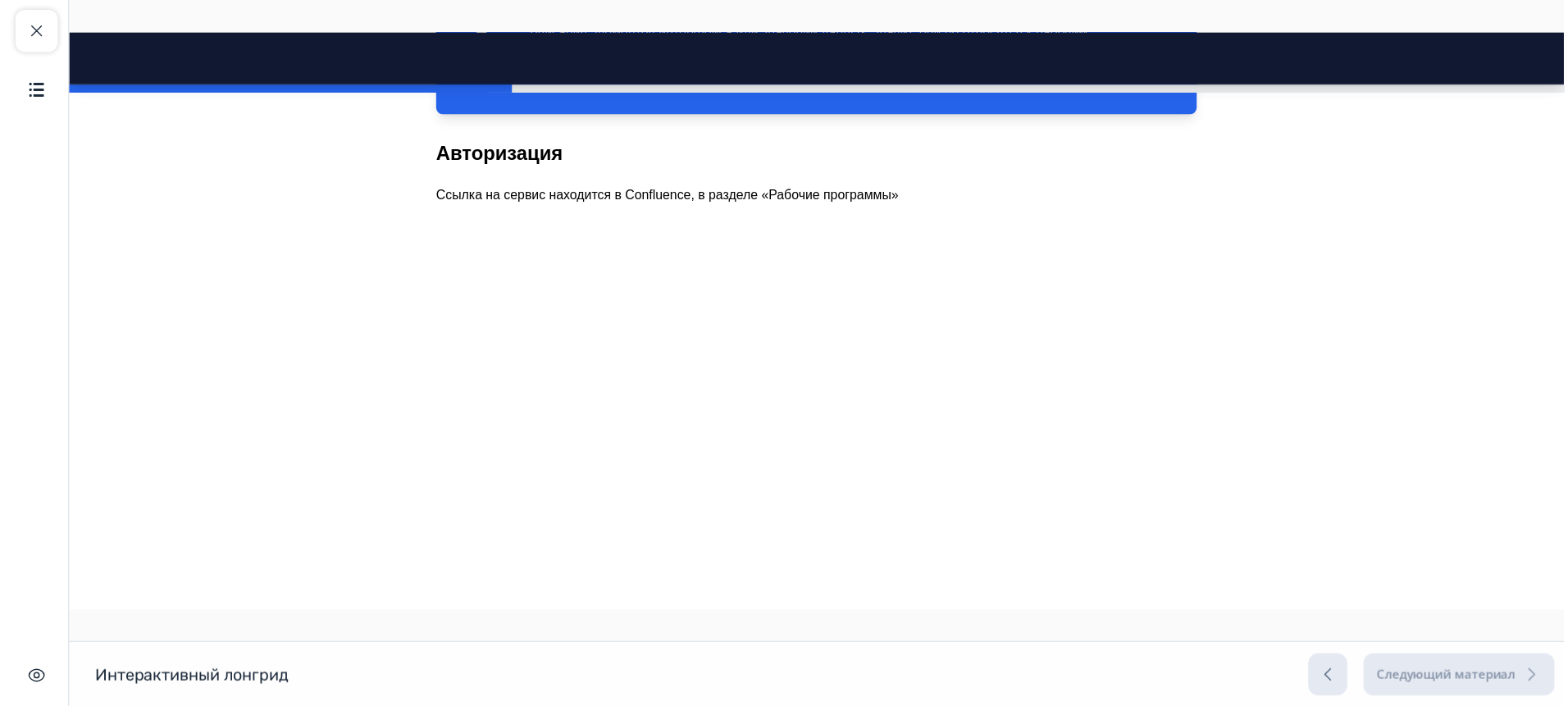
scroll to position [1392, 0]
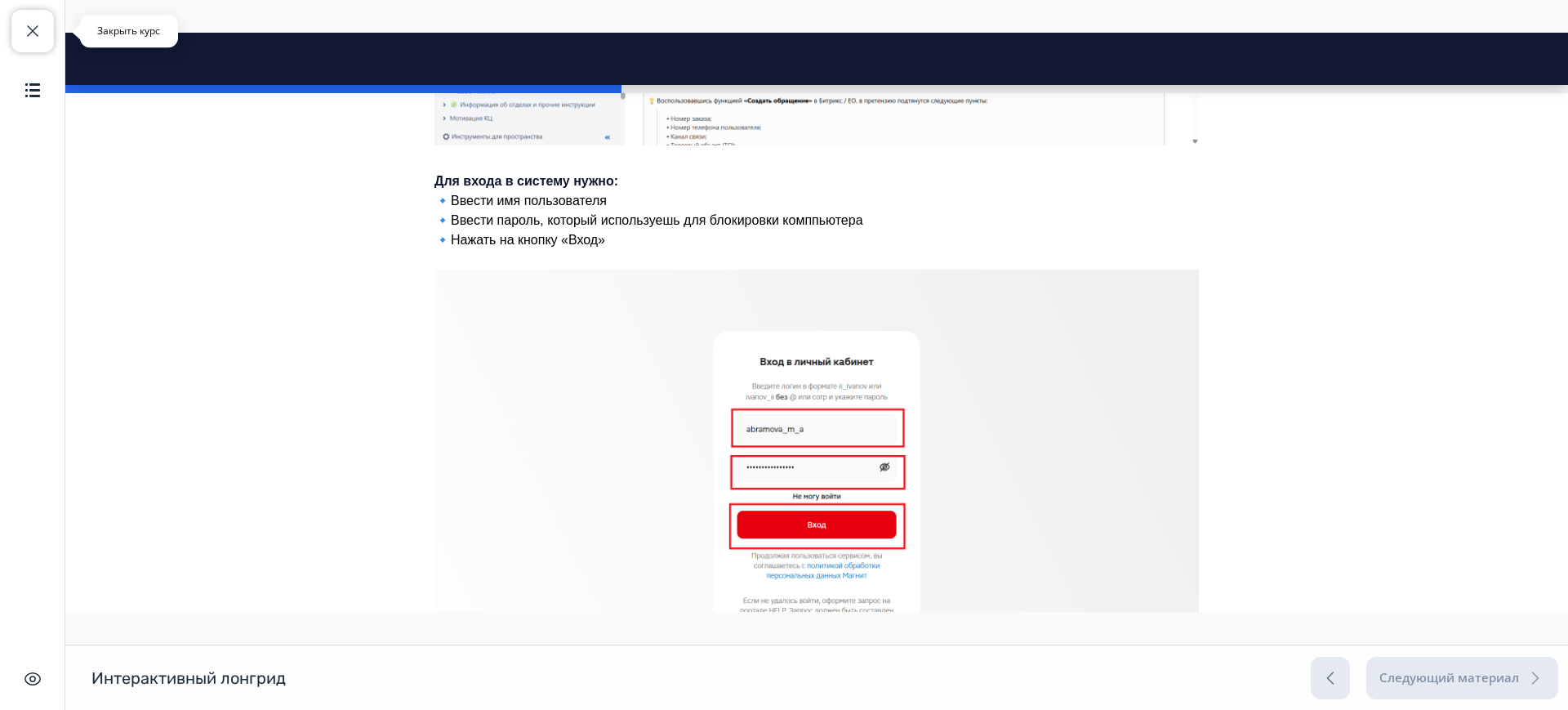
click at [21, 38] on button "Закрыть курс" at bounding box center [33, 31] width 43 height 43
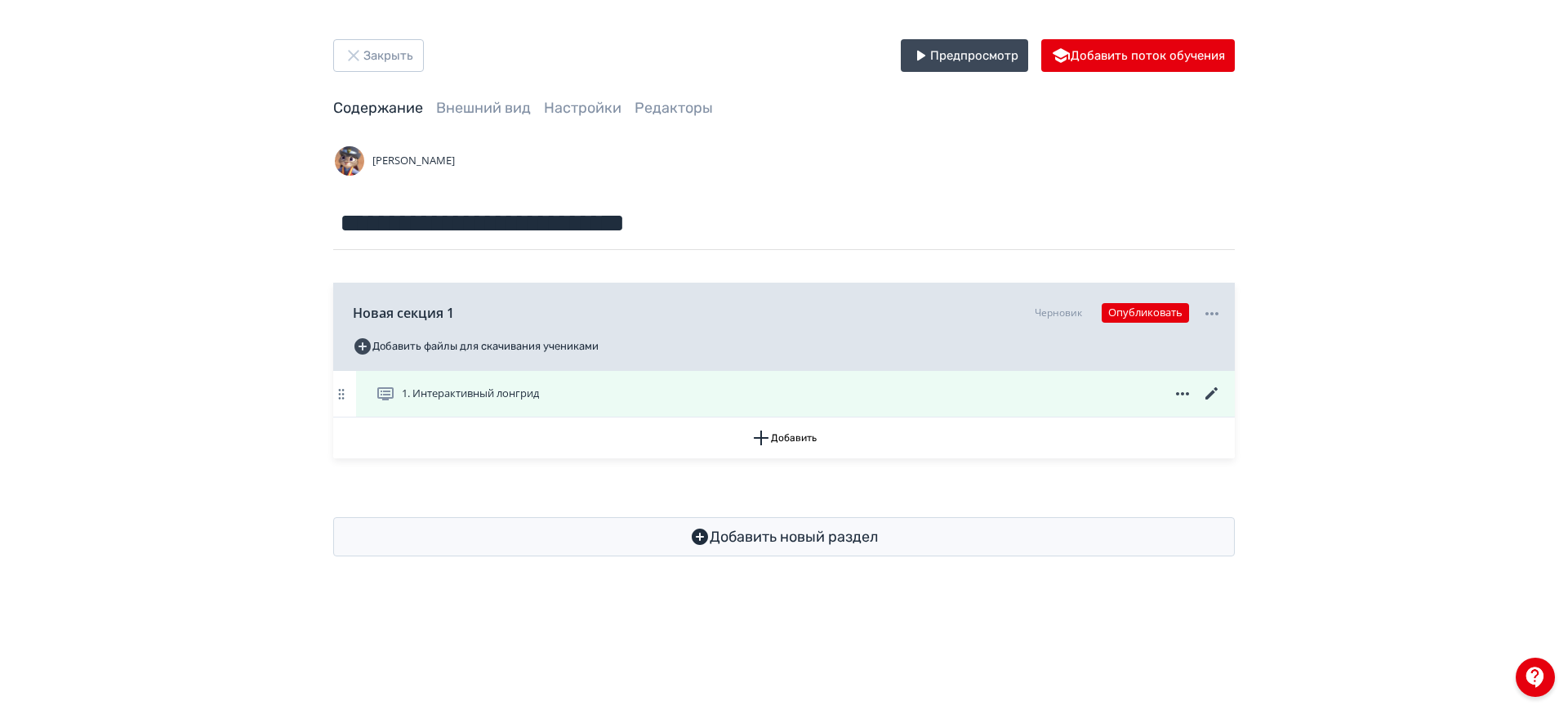
click at [1216, 393] on icon at bounding box center [1211, 393] width 19 height 19
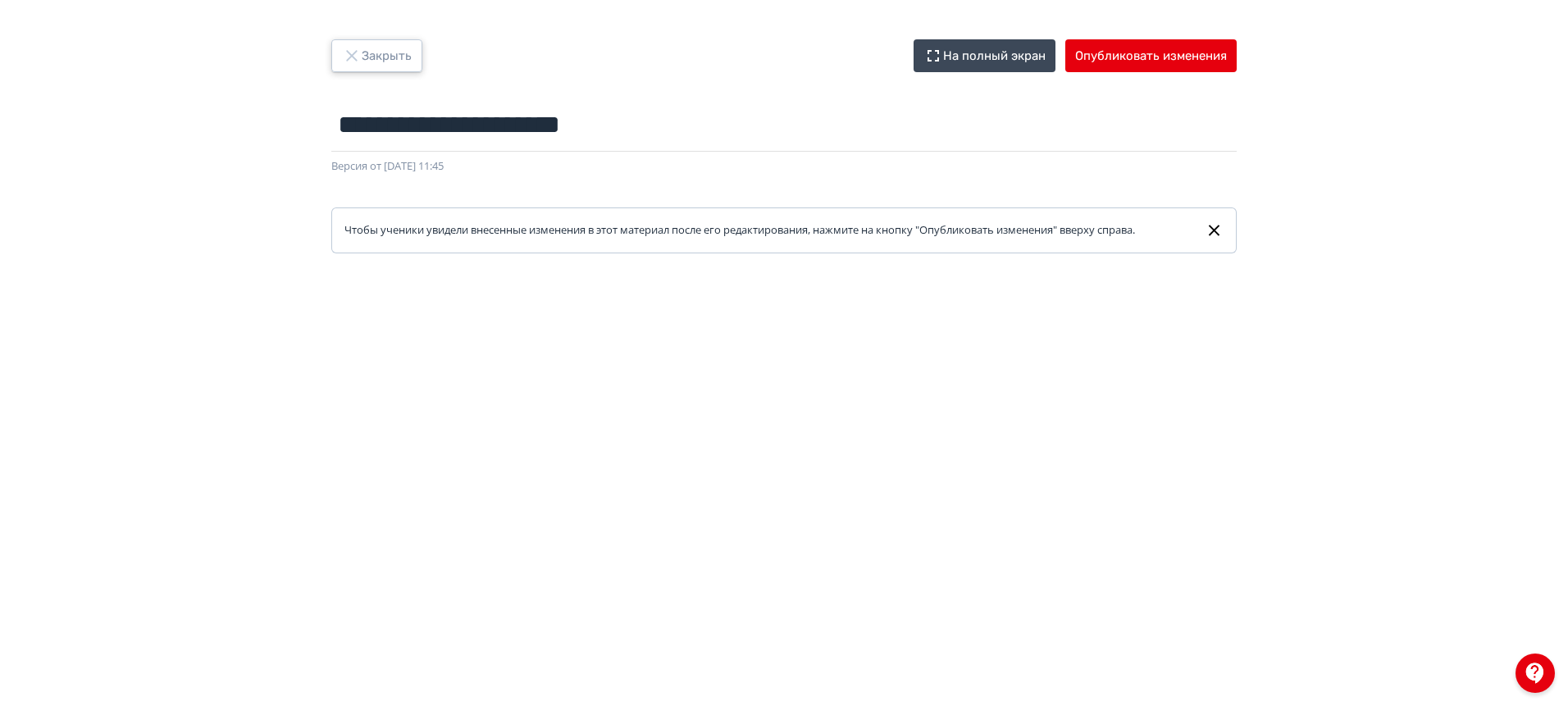
click at [402, 50] on button "Закрыть" at bounding box center [377, 55] width 91 height 33
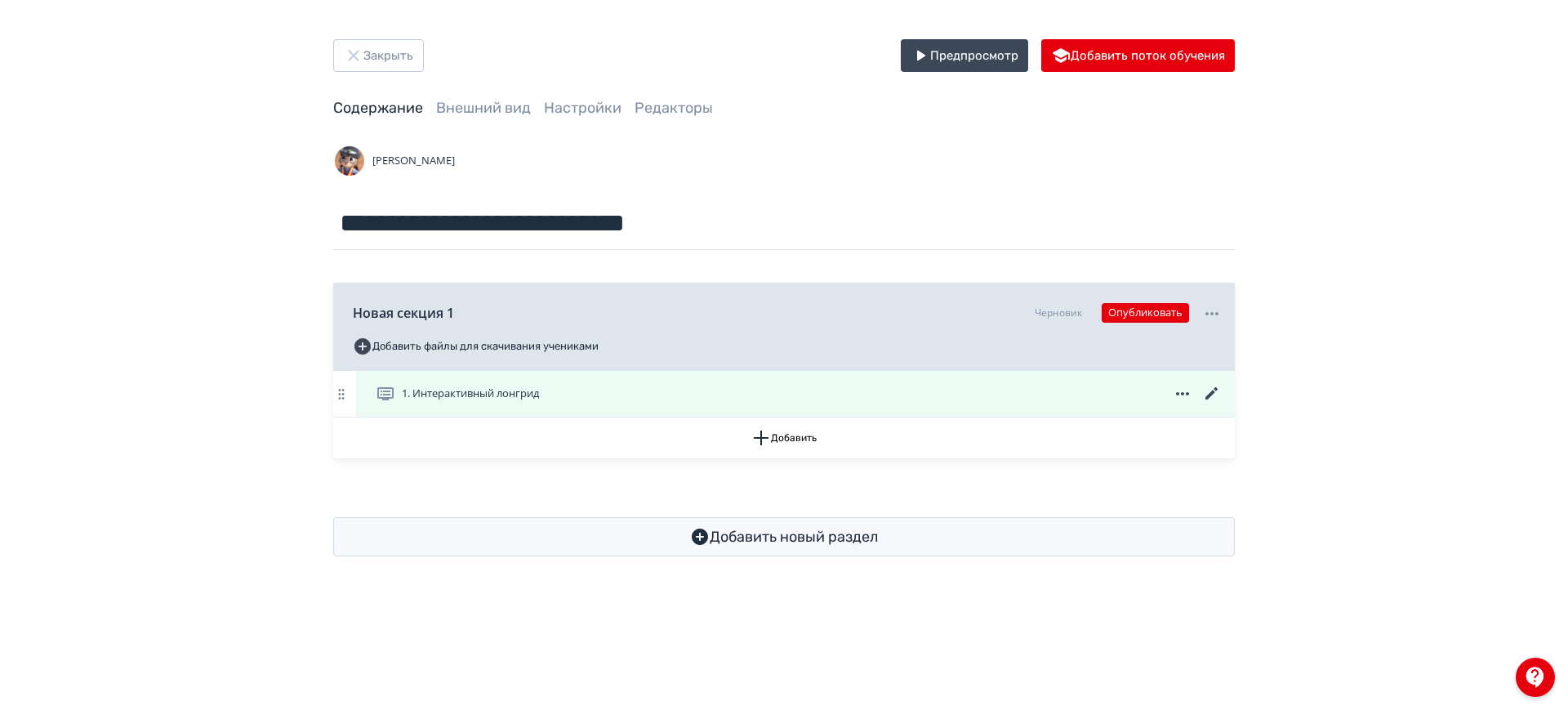
click at [1216, 385] on icon at bounding box center [1211, 393] width 19 height 19
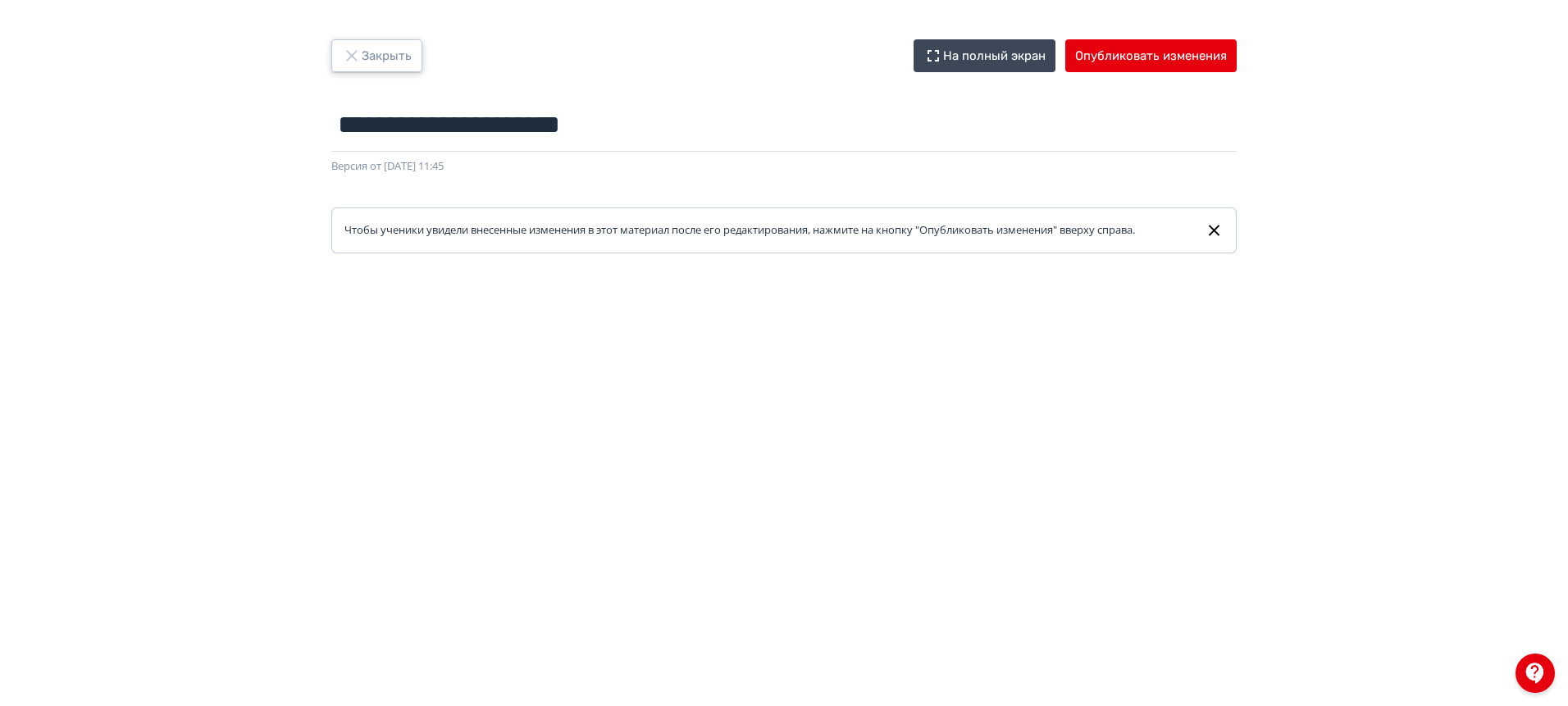
click at [410, 66] on button "Закрыть" at bounding box center [377, 55] width 91 height 33
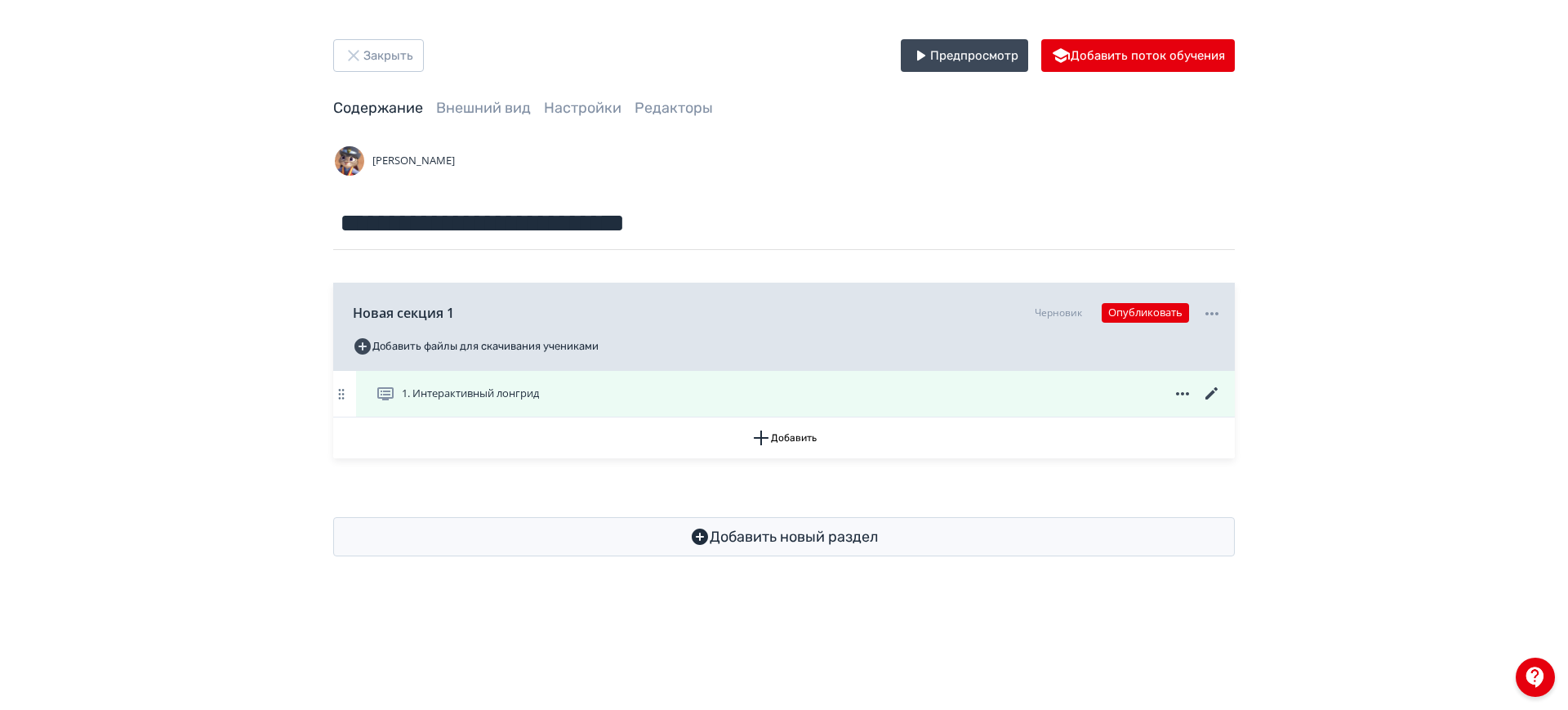
click at [1210, 393] on icon at bounding box center [1211, 393] width 13 height 13
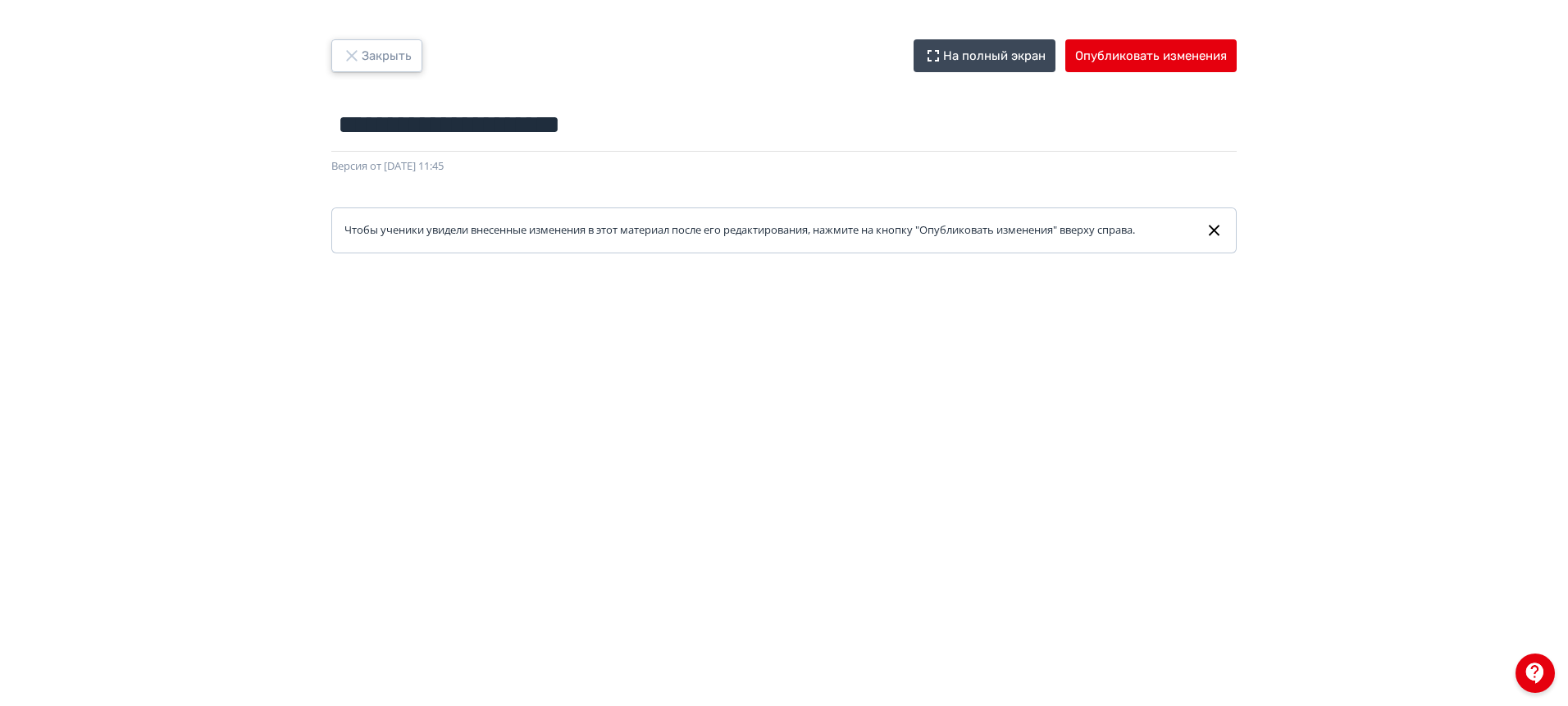
click at [400, 71] on button "Закрыть" at bounding box center [377, 55] width 91 height 33
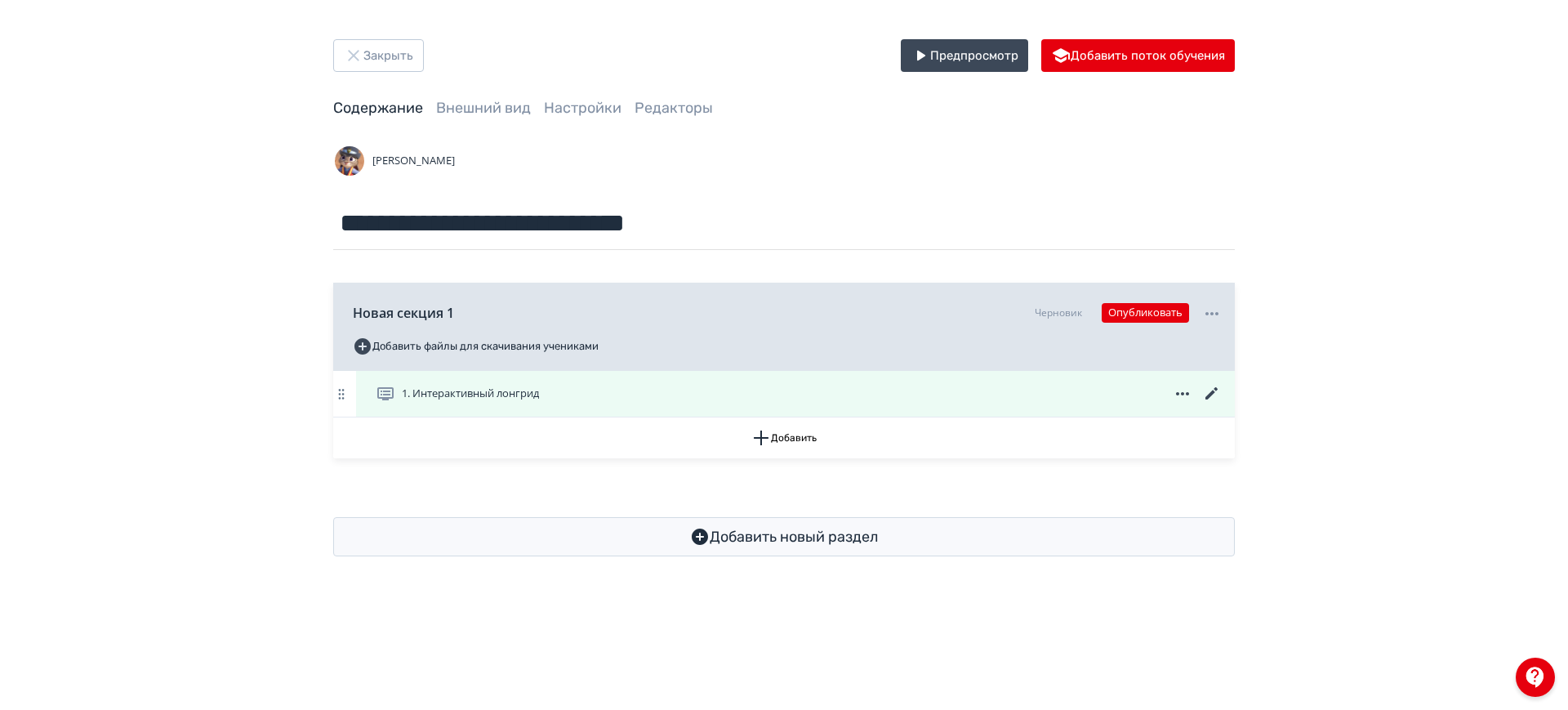
click at [1216, 387] on icon at bounding box center [1211, 393] width 19 height 19
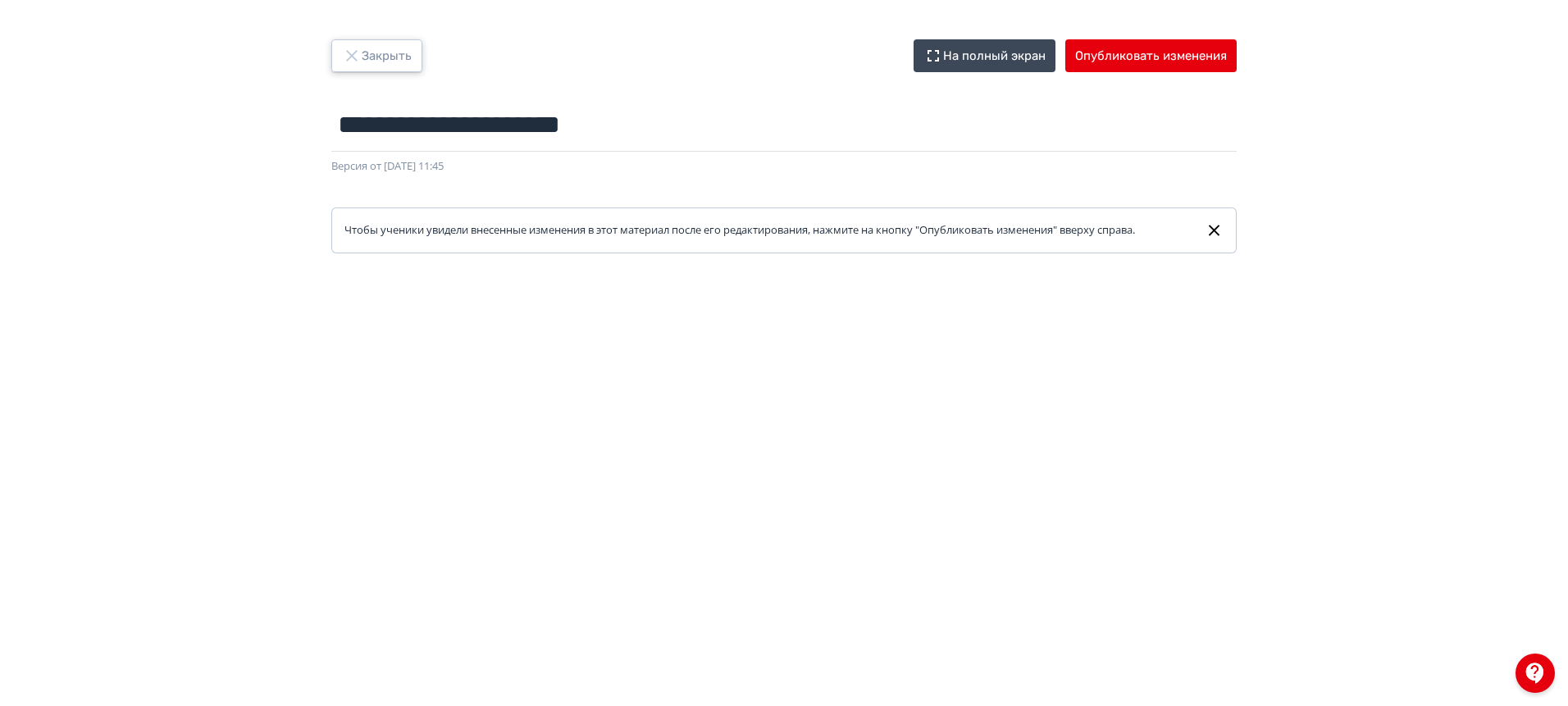
click at [389, 60] on button "Закрыть" at bounding box center [377, 55] width 91 height 33
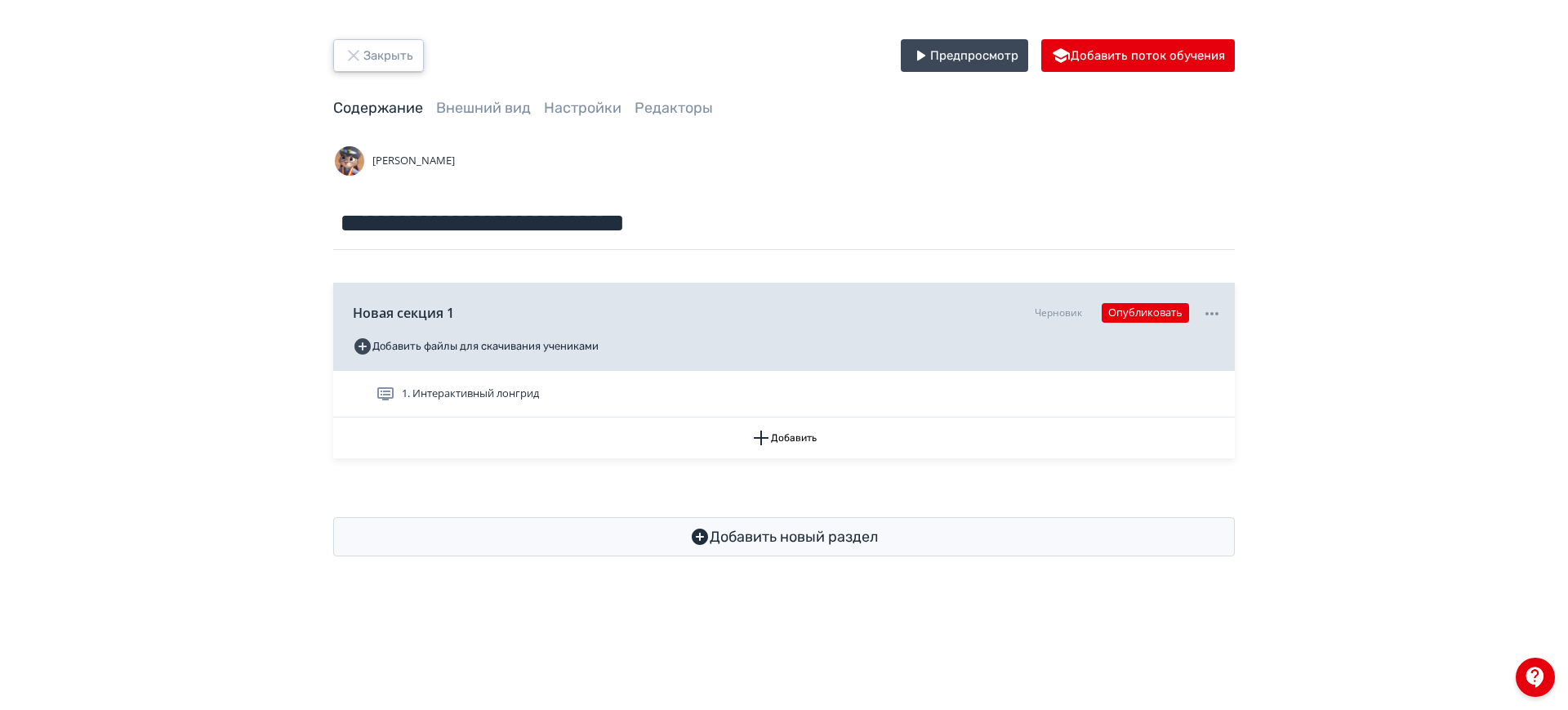
click at [400, 59] on button "Закрыть" at bounding box center [379, 55] width 90 height 33
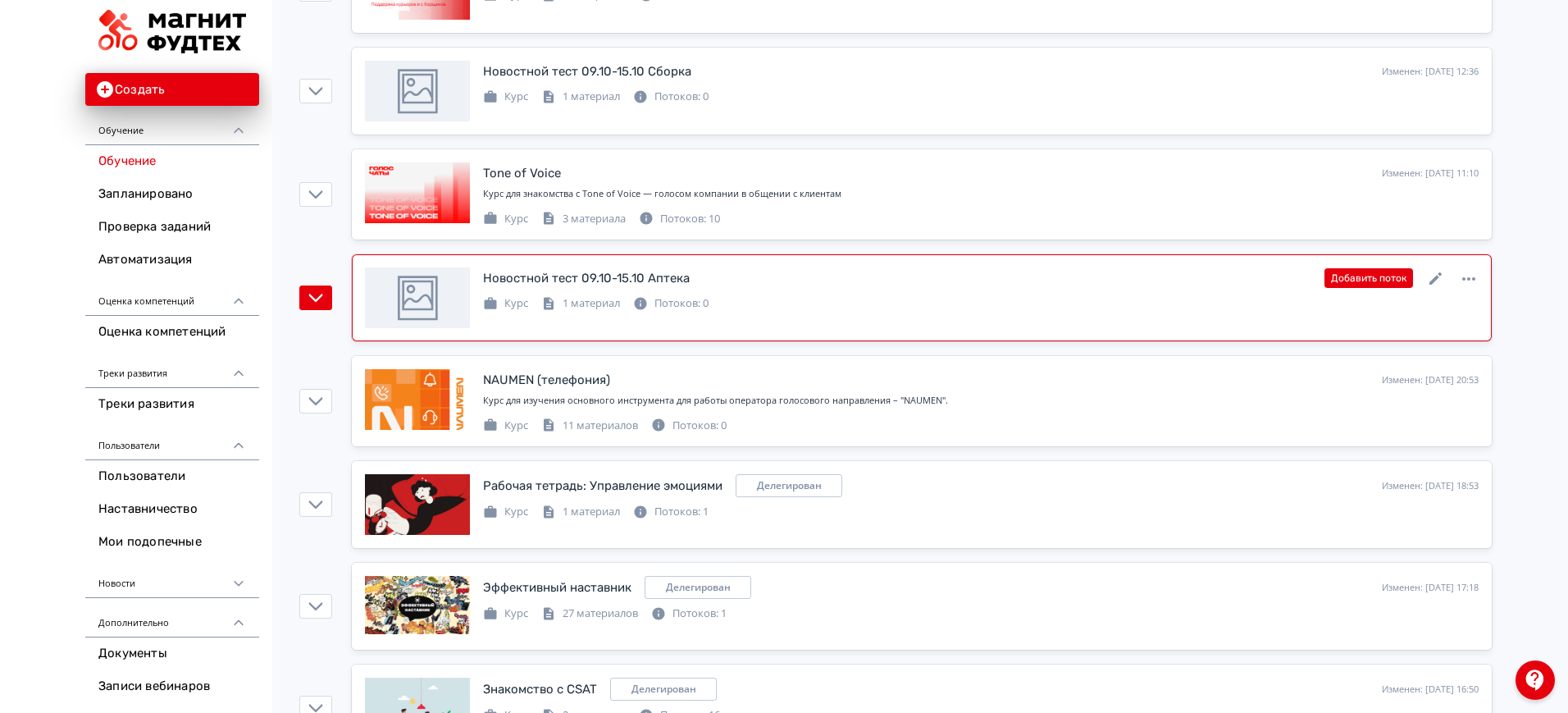
scroll to position [1025, 0]
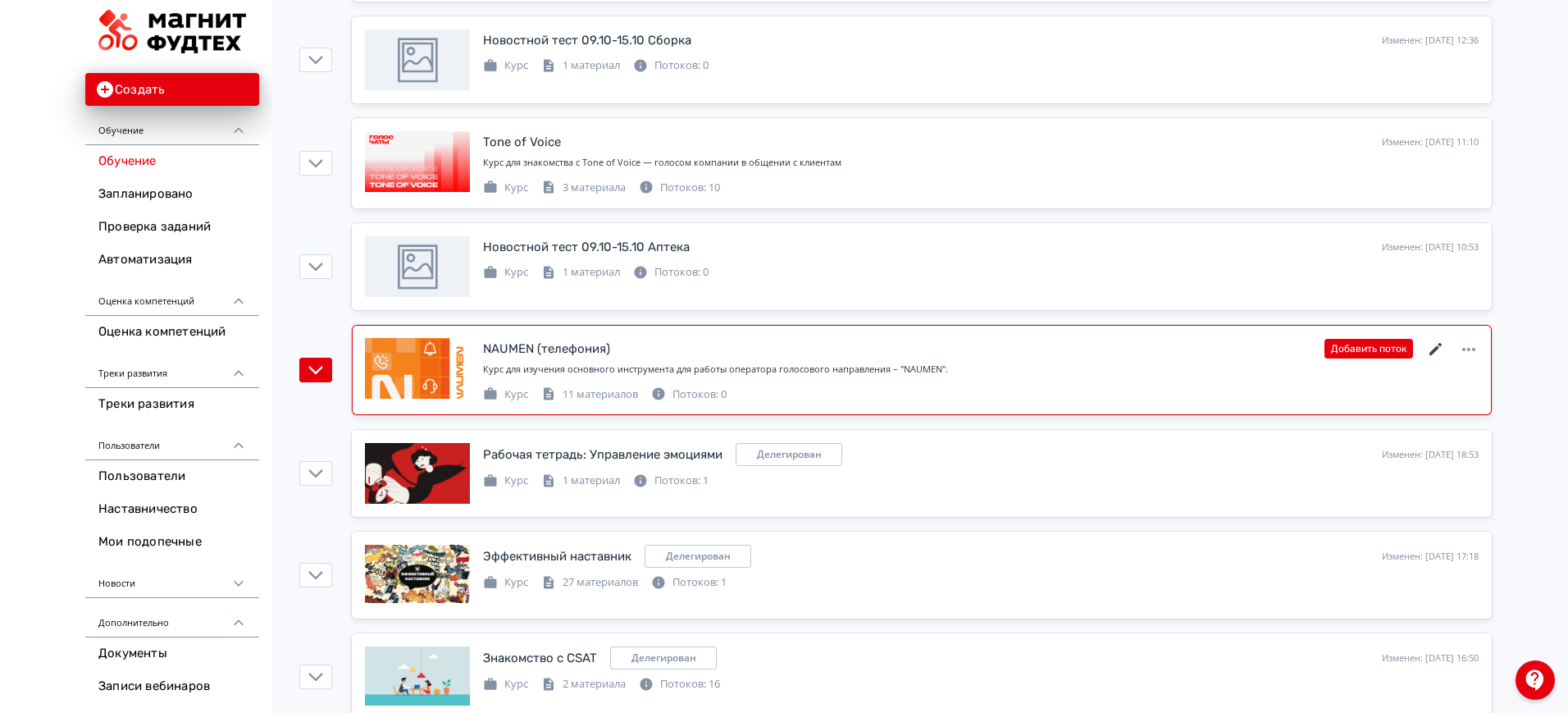
click at [1431, 349] on icon at bounding box center [1435, 349] width 19 height 19
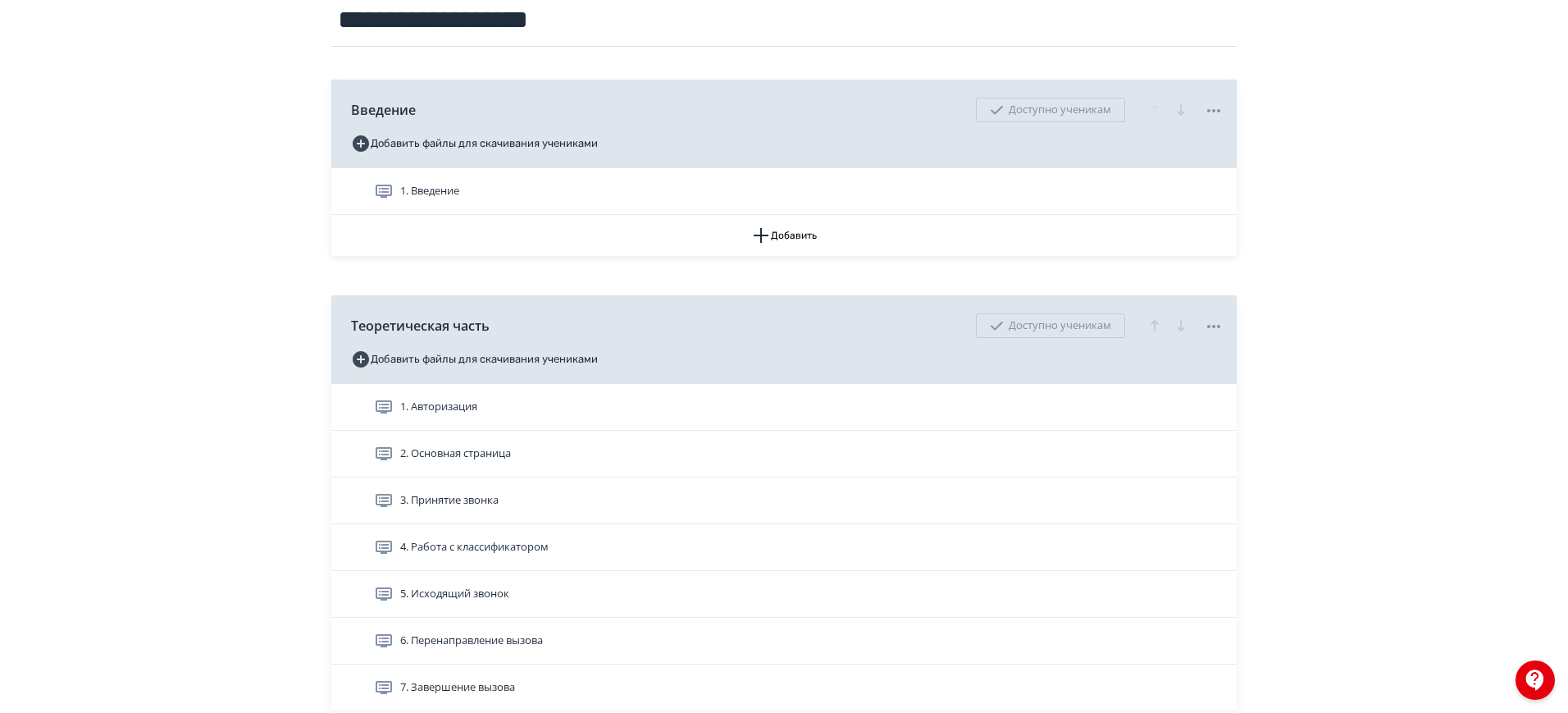
scroll to position [205, 0]
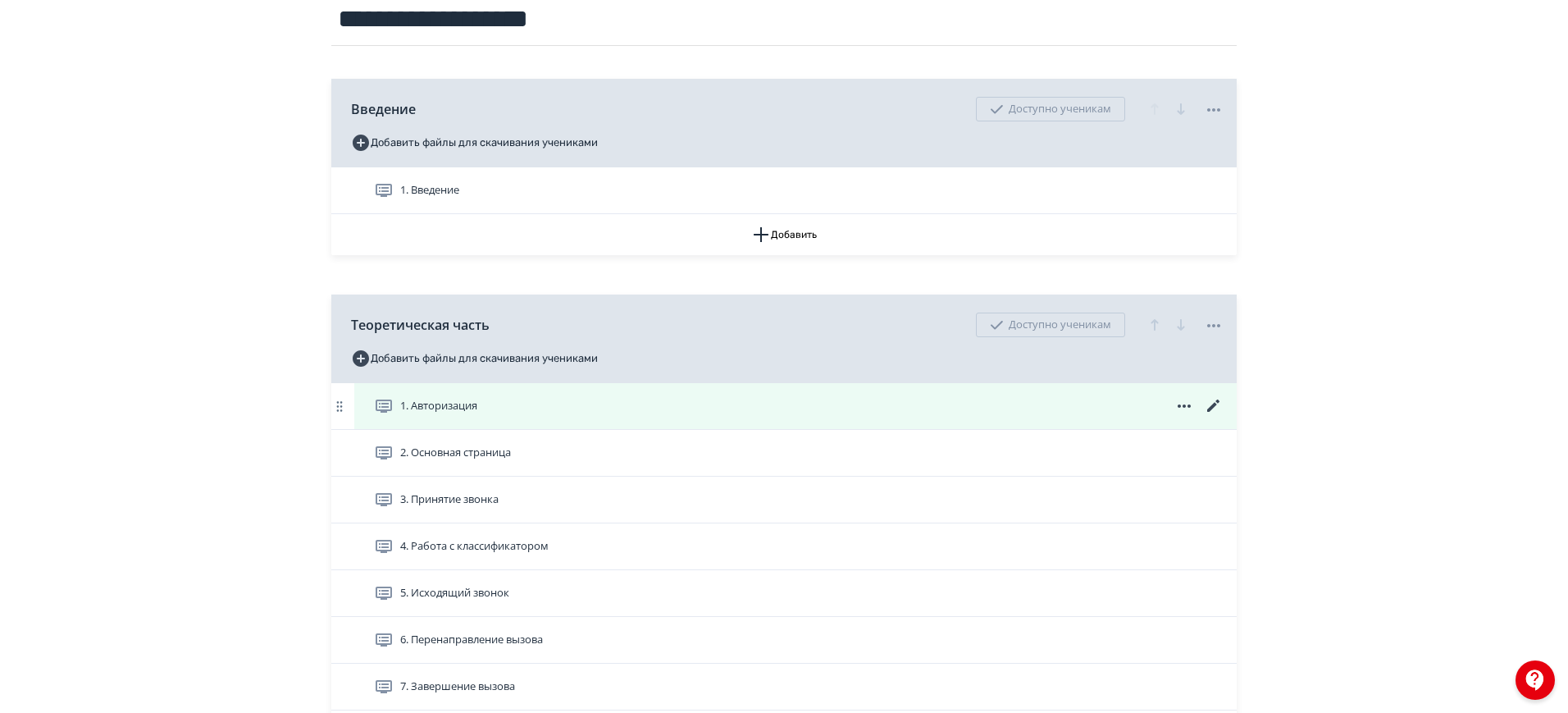
click at [1218, 405] on icon at bounding box center [1213, 406] width 19 height 19
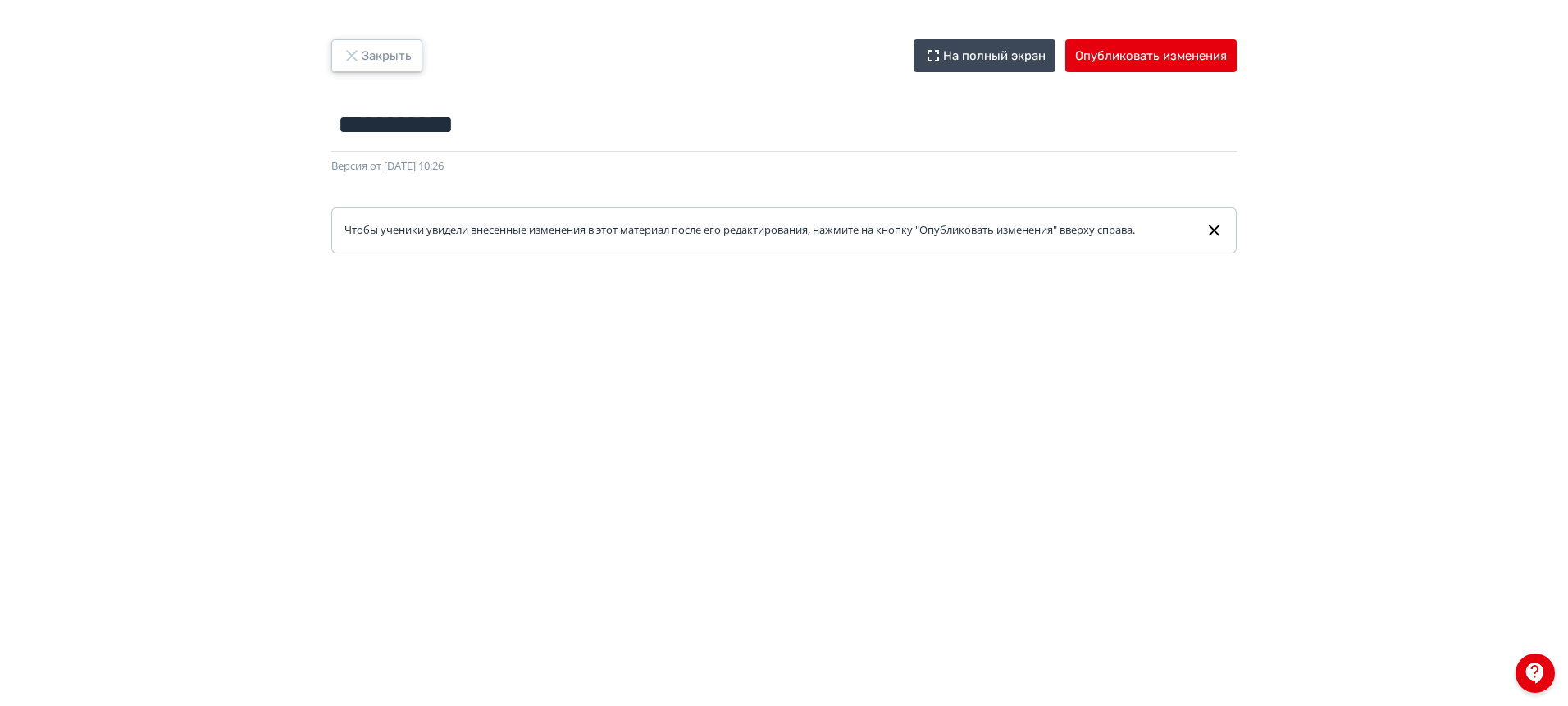
click at [391, 55] on button "Закрыть" at bounding box center [377, 55] width 91 height 33
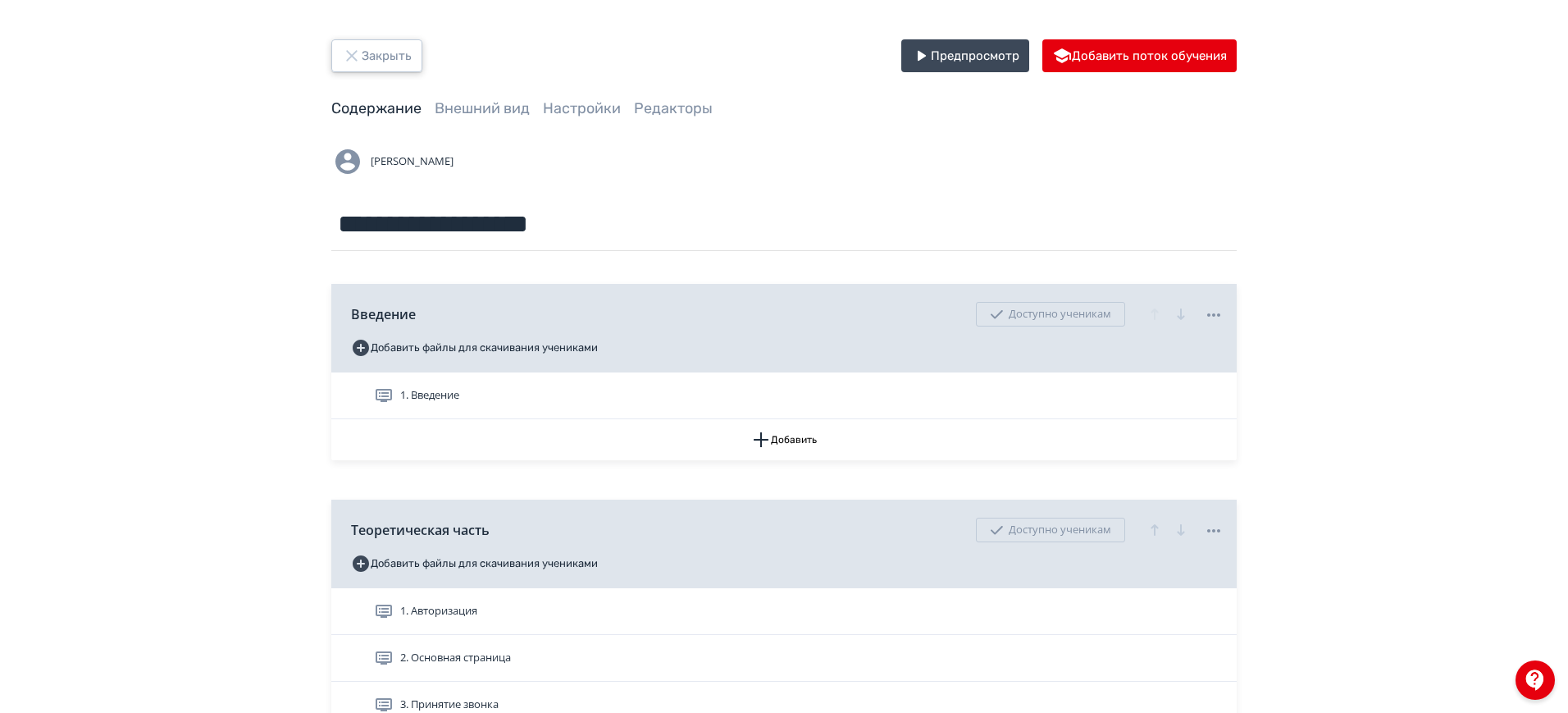
click at [386, 44] on button "Закрыть" at bounding box center [377, 55] width 91 height 33
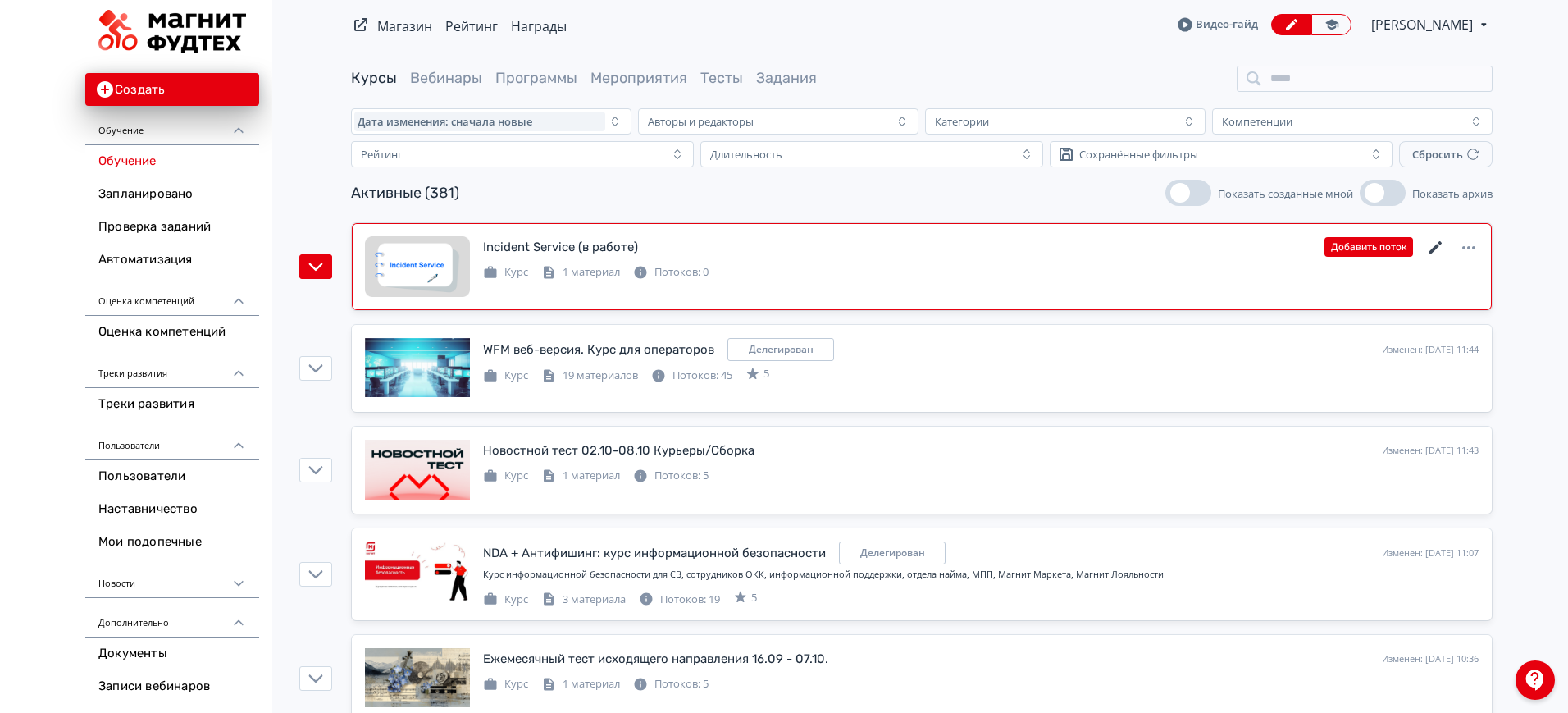
click at [1433, 244] on icon at bounding box center [1435, 247] width 19 height 19
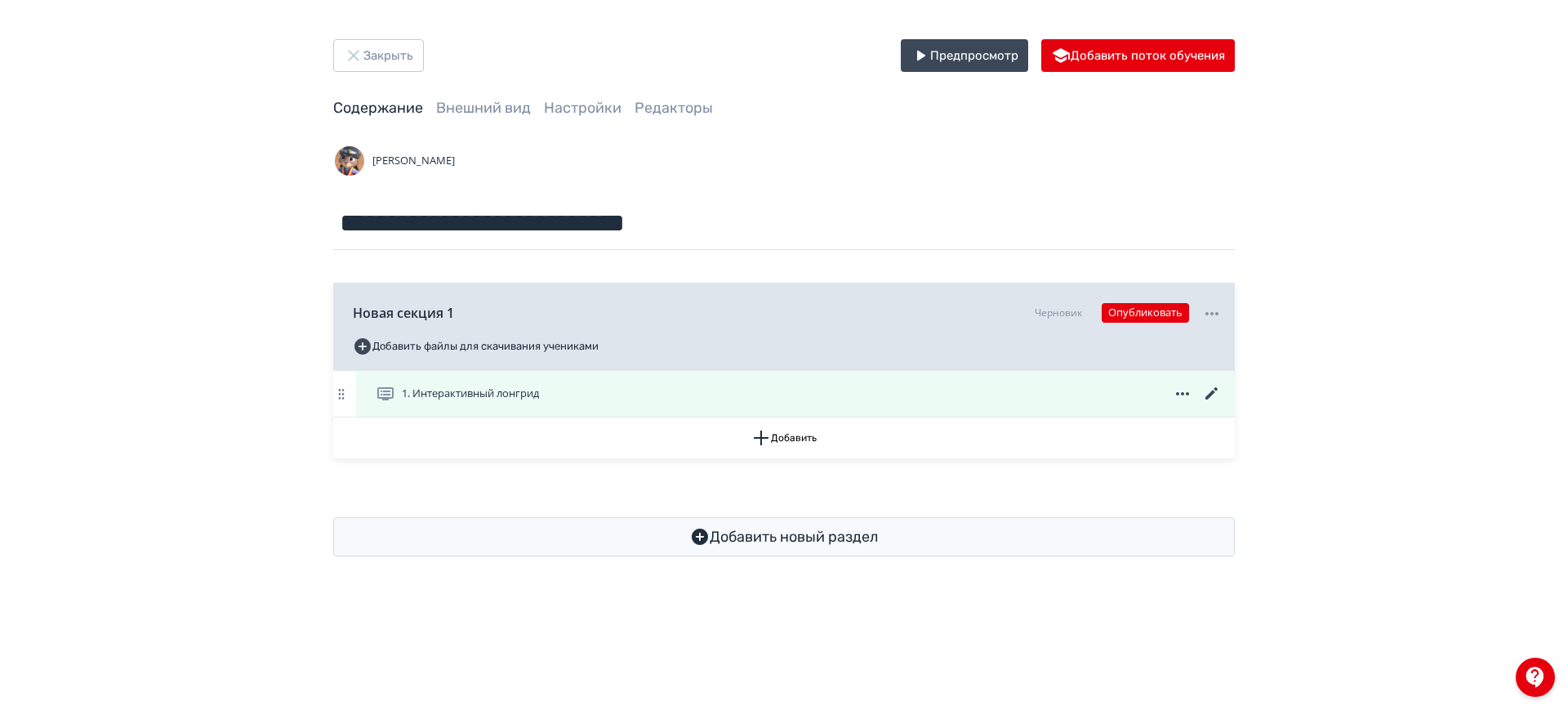
click at [1209, 389] on icon at bounding box center [1211, 393] width 19 height 19
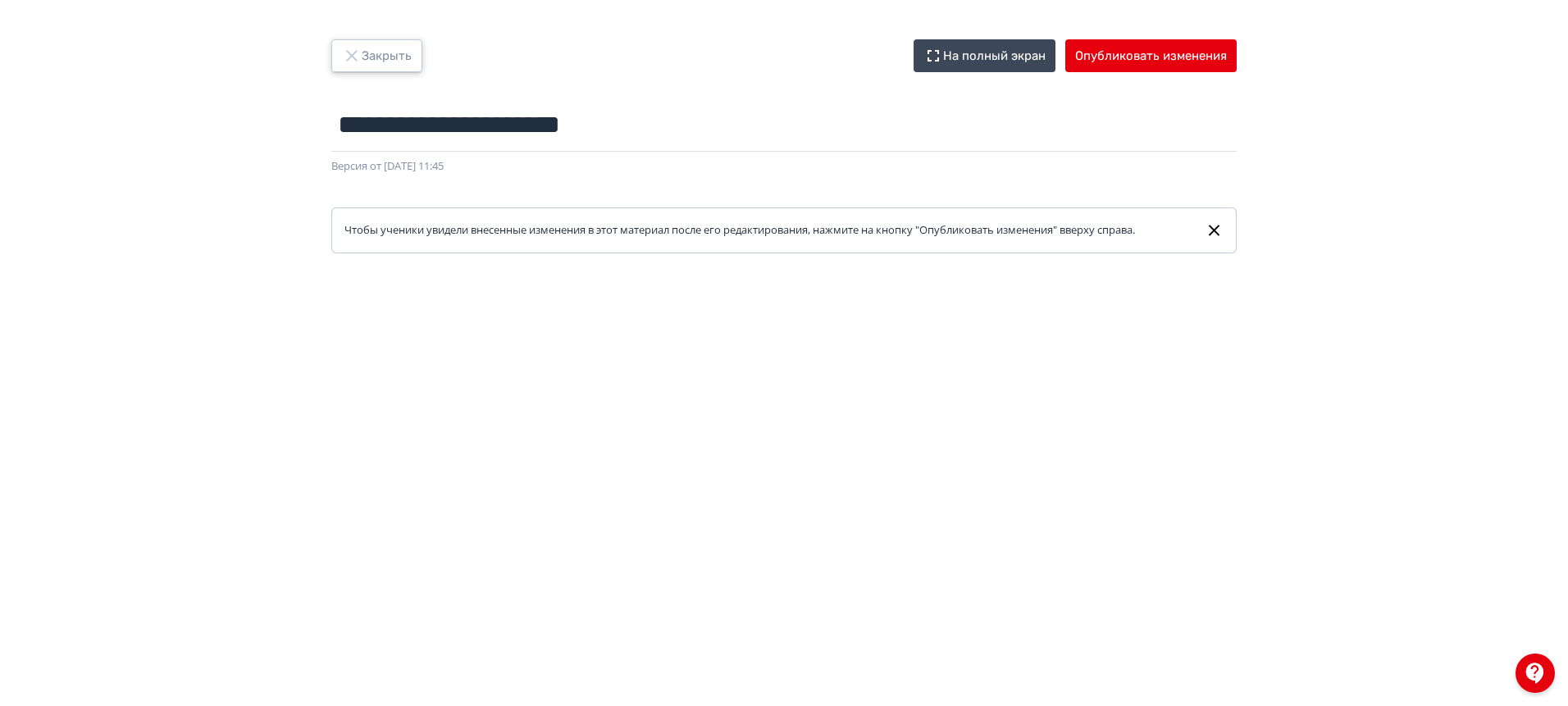
click at [384, 69] on button "Закрыть" at bounding box center [377, 55] width 91 height 33
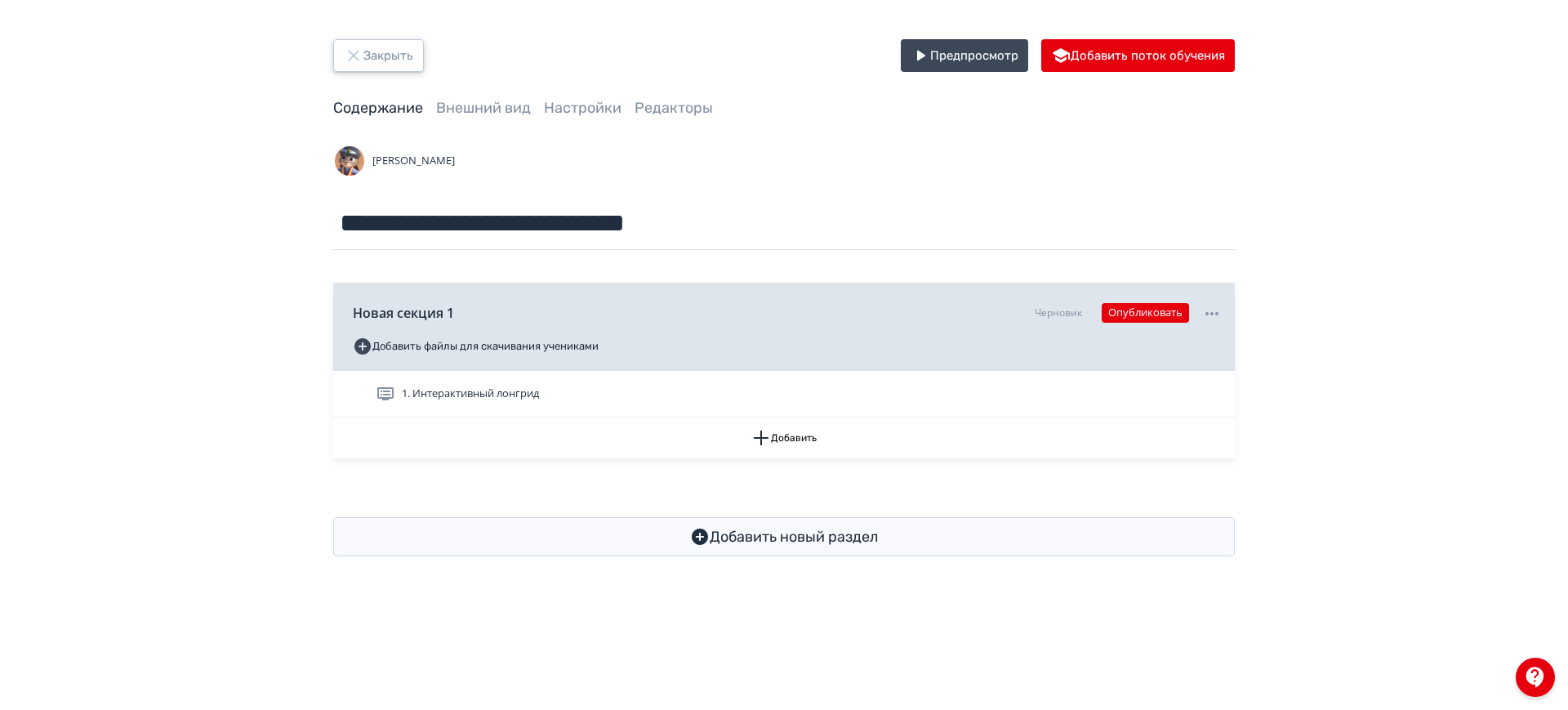
click at [379, 52] on button "Закрыть" at bounding box center [379, 55] width 90 height 33
